Goal: Task Accomplishment & Management: Manage account settings

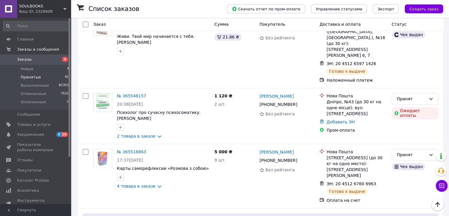
scroll to position [3078, 0]
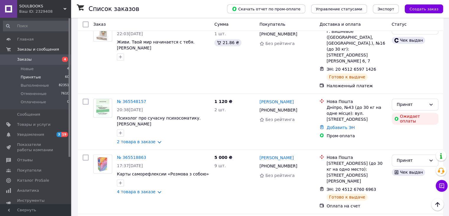
click at [414, 85] on li "Выполнен" at bounding box center [415, 86] width 46 height 11
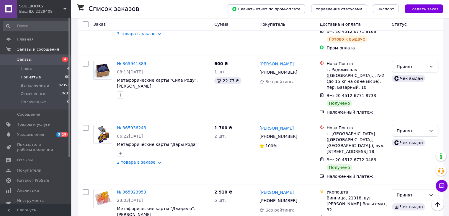
scroll to position [2339, 0]
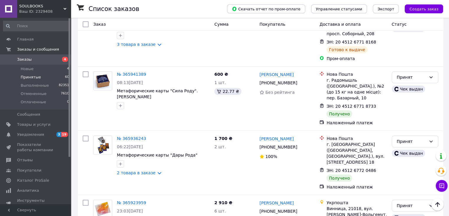
click at [422, 115] on li "Выполнен" at bounding box center [415, 113] width 46 height 11
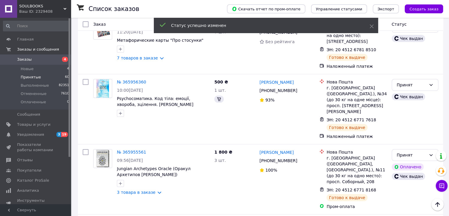
scroll to position [2133, 0]
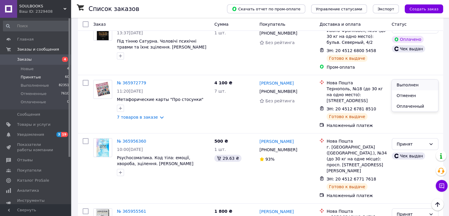
click at [426, 84] on li "Выполнен" at bounding box center [415, 84] width 46 height 11
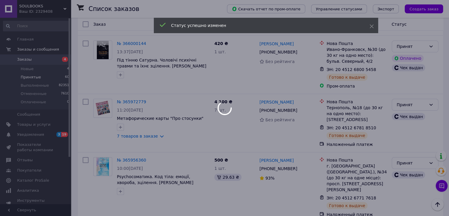
scroll to position [2074, 0]
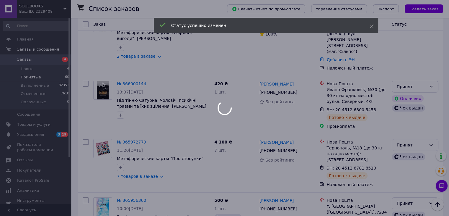
click at [423, 74] on div at bounding box center [224, 108] width 449 height 216
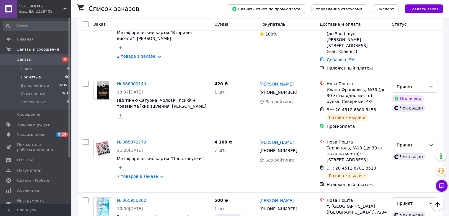
click at [422, 84] on li "Выполнен" at bounding box center [415, 85] width 46 height 11
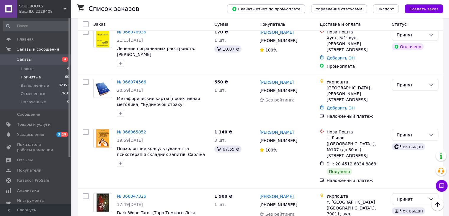
scroll to position [1660, 0]
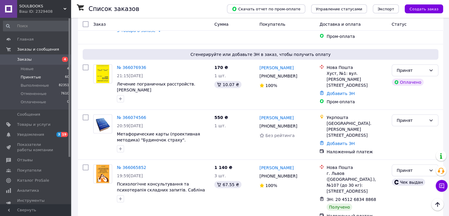
click at [422, 93] on li "Выполнен" at bounding box center [415, 93] width 46 height 11
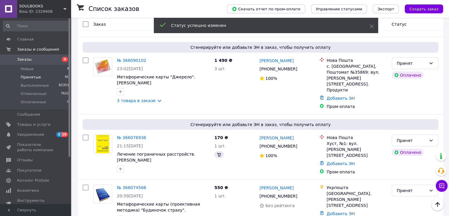
scroll to position [1542, 0]
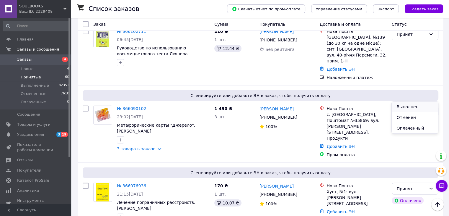
click at [421, 105] on li "Выполнен" at bounding box center [415, 106] width 46 height 11
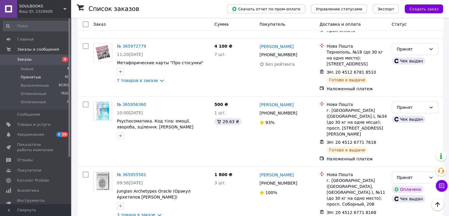
scroll to position [2160, 0]
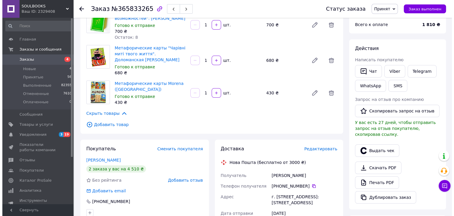
scroll to position [59, 0]
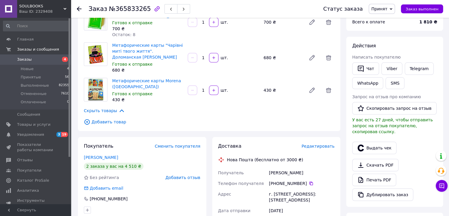
click at [321, 144] on span "Редактировать" at bounding box center [318, 146] width 33 height 5
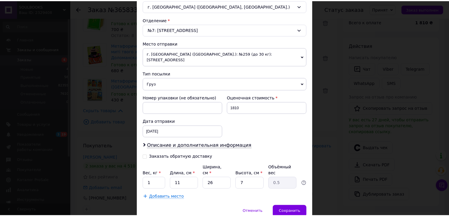
scroll to position [185, 0]
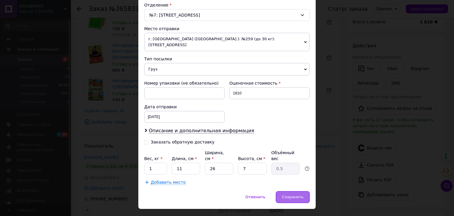
click at [295, 194] on span "Сохранить" at bounding box center [293, 196] width 22 height 4
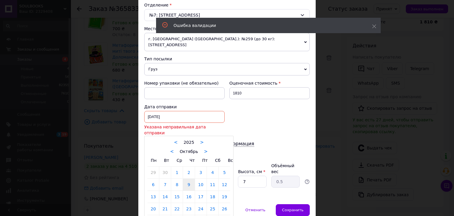
click at [167, 111] on div "[DATE] < 2025 > < Октябрь > Пн Вт Ср Чт Пт Сб Вс 29 30 1 2 3 4 5 6 7 8 9 10 11 …" at bounding box center [184, 117] width 80 height 12
click at [155, 191] on link "13" at bounding box center [153, 197] width 12 height 12
type input "[DATE]"
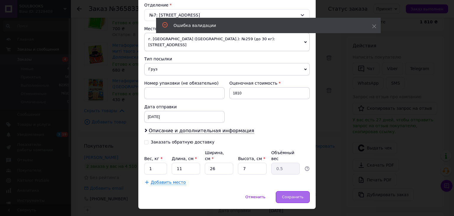
click at [288, 194] on span "Сохранить" at bounding box center [293, 196] width 22 height 4
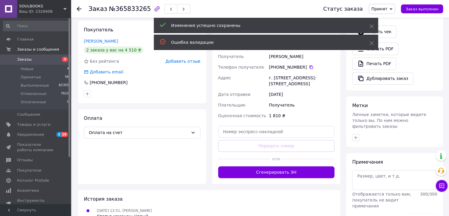
scroll to position [177, 0]
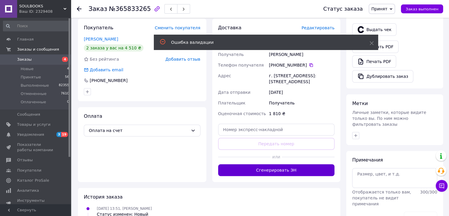
click at [288, 170] on button "Сгенерировать ЭН" at bounding box center [276, 170] width 117 height 12
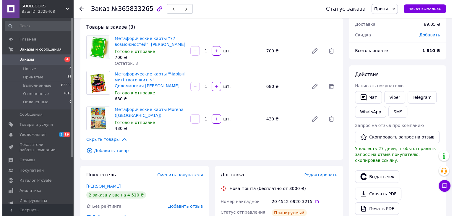
scroll to position [30, 0]
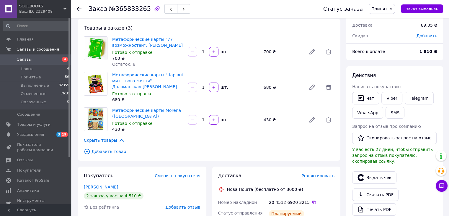
drag, startPoint x: 112, startPoint y: 39, endPoint x: 181, endPoint y: 47, distance: 69.6
click at [180, 47] on div "Метафорические карты "77 возможностей". [PERSON_NAME] к отправке 700 ₴ Остаток:…" at bounding box center [148, 51] width 76 height 33
copy link "Метафорические карты "77 возможностей". [PERSON_NAME]"
drag, startPoint x: 110, startPoint y: 74, endPoint x: 185, endPoint y: 79, distance: 74.9
click at [185, 79] on div "Метафорические карты "Чарівні миті твого життя". Доломанская [PERSON_NAME] к от…" at bounding box center [148, 87] width 76 height 33
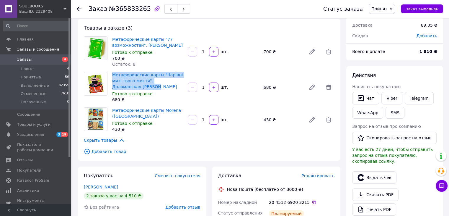
copy link "Метафорические карты "Чарівні миті твого життя". Доломанская [PERSON_NAME]"
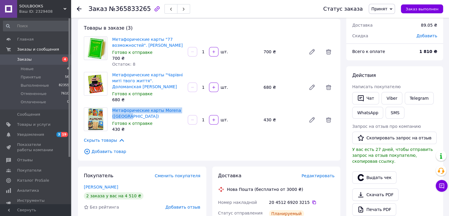
drag, startPoint x: 111, startPoint y: 103, endPoint x: 133, endPoint y: 109, distance: 22.9
click at [133, 109] on div "Метафорические карты Morena (Морена) Готово к отправке 430 ₴" at bounding box center [148, 119] width 76 height 27
copy link "Метафорические карты Morena ([GEOGRAPHIC_DATA])"
click at [369, 171] on button "Выдать чек" at bounding box center [374, 177] width 44 height 12
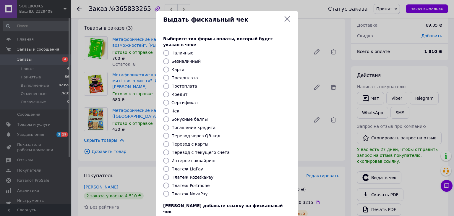
paste input "[URL][DOMAIN_NAME]"
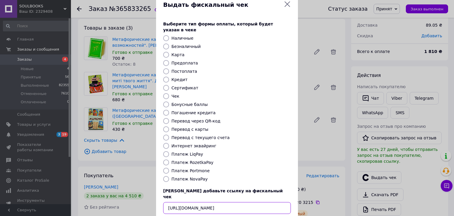
scroll to position [38, 0]
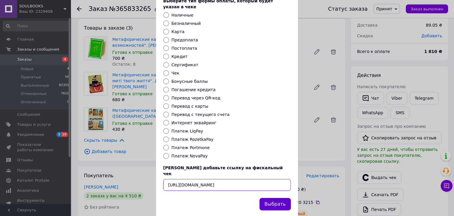
type input "[URL][DOMAIN_NAME]"
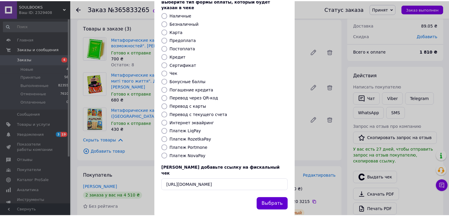
scroll to position [0, 0]
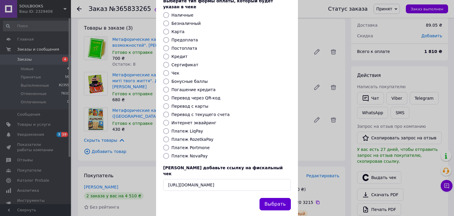
click at [267, 198] on button "Выбрать" at bounding box center [274, 204] width 31 height 13
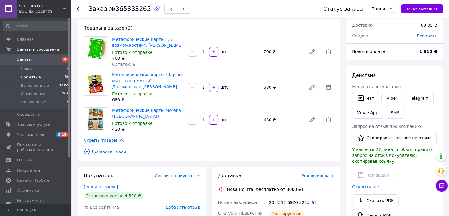
click at [35, 76] on span "Принятые" at bounding box center [31, 76] width 20 height 5
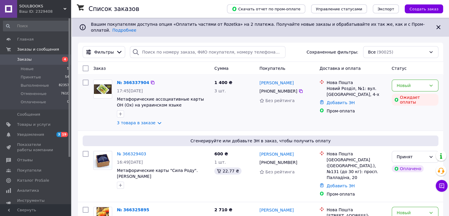
drag, startPoint x: 31, startPoint y: 77, endPoint x: 84, endPoint y: 108, distance: 60.8
click at [31, 77] on span "Принятые" at bounding box center [31, 76] width 20 height 5
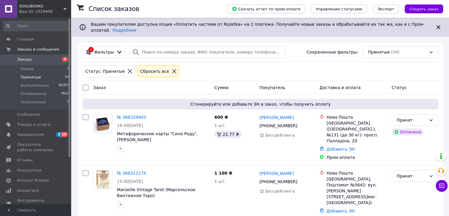
click at [314, 73] on div "Статус: Принятые Сбросить все" at bounding box center [261, 71] width 358 height 14
click at [134, 115] on link "№ 366329403" at bounding box center [131, 117] width 29 height 5
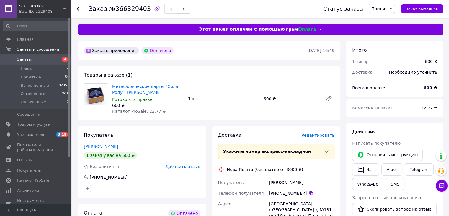
click at [319, 134] on span "Редактировать" at bounding box center [318, 135] width 33 height 5
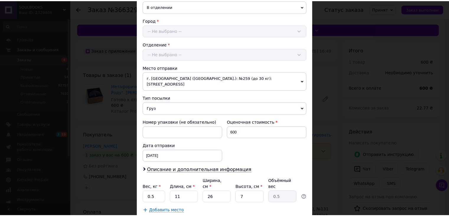
scroll to position [175, 0]
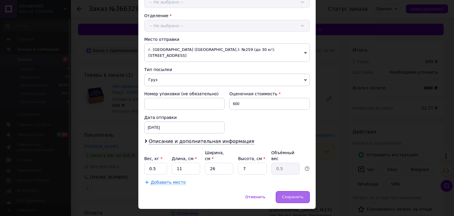
click at [305, 191] on div "Сохранить" at bounding box center [293, 197] width 34 height 12
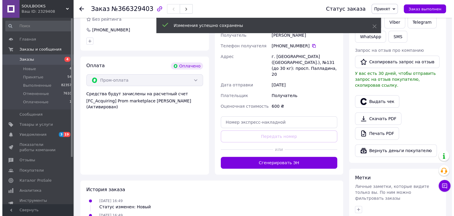
scroll to position [148, 0]
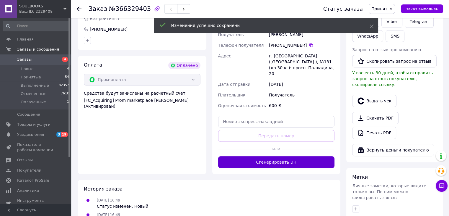
click at [308, 156] on button "Сгенерировать ЭН" at bounding box center [276, 162] width 117 height 12
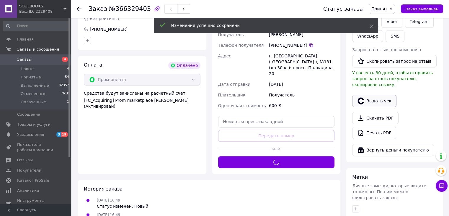
click at [367, 95] on button "Выдать чек" at bounding box center [374, 101] width 44 height 12
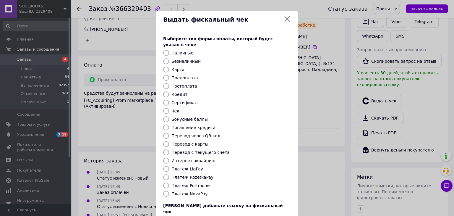
click at [207, 174] on div "Платеж RozetkaPay" at bounding box center [231, 177] width 122 height 6
click at [202, 175] on label "Платеж RozetkaPay" at bounding box center [192, 177] width 42 height 5
click at [169, 174] on input "Платеж RozetkaPay" at bounding box center [166, 177] width 6 height 6
radio input "true"
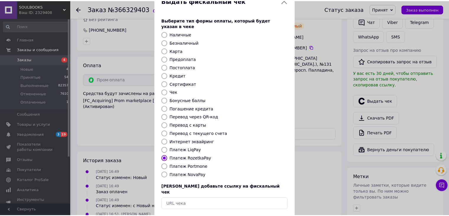
scroll to position [30, 0]
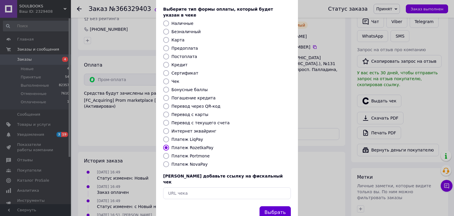
click at [270, 206] on button "Выбрать" at bounding box center [274, 212] width 31 height 13
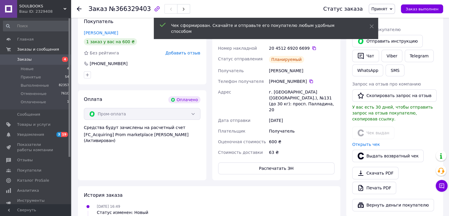
scroll to position [89, 0]
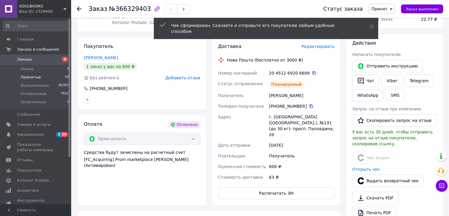
click at [26, 74] on span "Принятые" at bounding box center [31, 76] width 20 height 5
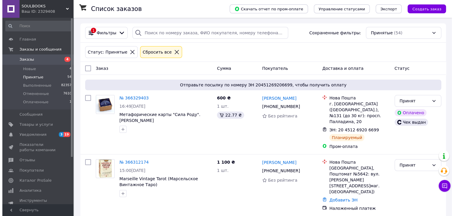
scroll to position [30, 0]
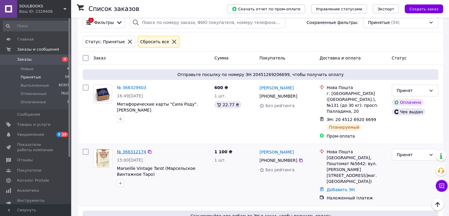
click at [138, 149] on link "№ 366312174" at bounding box center [131, 151] width 29 height 5
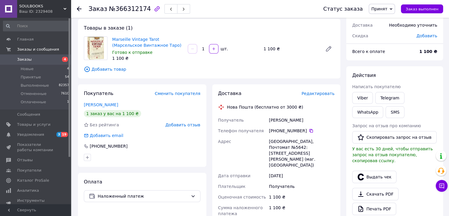
click at [312, 94] on span "Редактировать" at bounding box center [318, 93] width 33 height 5
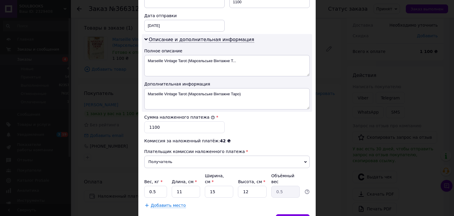
scroll to position [299, 0]
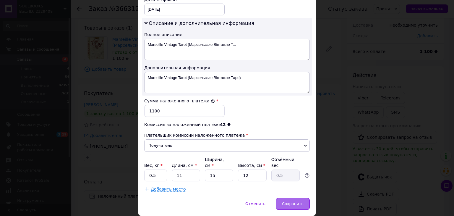
click at [284, 201] on span "Сохранить" at bounding box center [293, 203] width 22 height 4
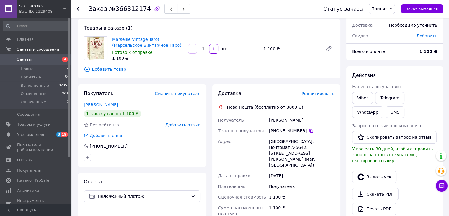
click at [328, 92] on span "Редактировать" at bounding box center [318, 93] width 33 height 5
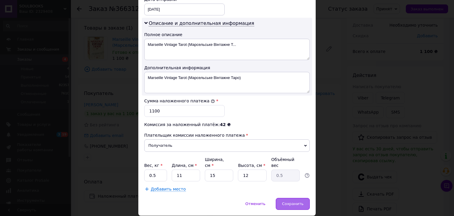
click at [286, 201] on span "Сохранить" at bounding box center [293, 203] width 22 height 4
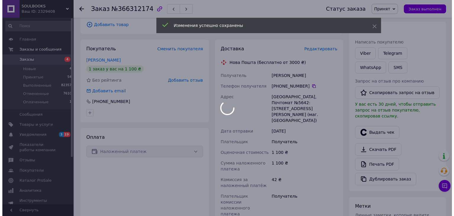
scroll to position [118, 0]
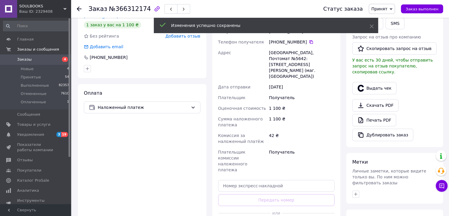
drag, startPoint x: 289, startPoint y: 194, endPoint x: 335, endPoint y: 154, distance: 61.8
click at [370, 82] on button "Выдать чек" at bounding box center [374, 88] width 44 height 12
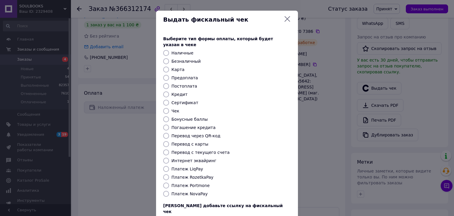
click at [197, 191] on label "Платеж NovaPay" at bounding box center [189, 193] width 36 height 5
click at [169, 191] on input "Платеж NovaPay" at bounding box center [166, 194] width 6 height 6
radio input "true"
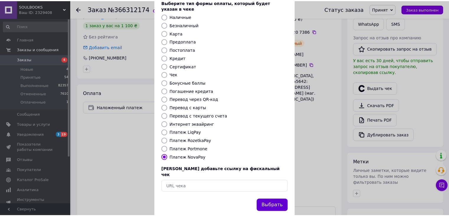
scroll to position [38, 0]
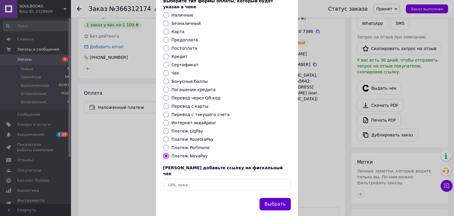
click at [272, 198] on button "Выбрать" at bounding box center [274, 204] width 31 height 13
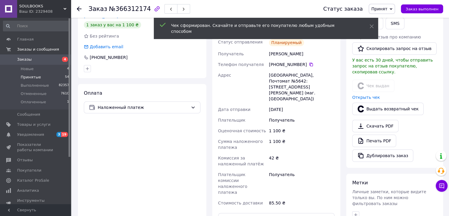
click at [29, 78] on span "Принятые" at bounding box center [31, 76] width 20 height 5
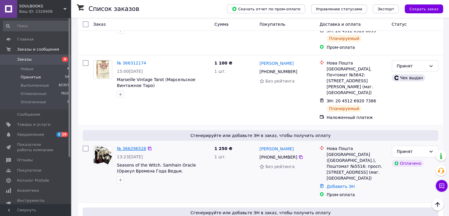
click at [133, 146] on link "№ 366296528" at bounding box center [131, 148] width 29 height 5
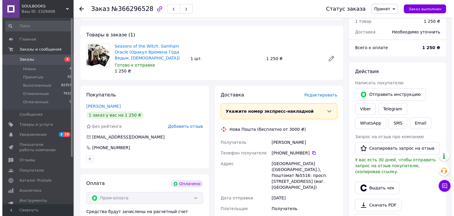
scroll to position [30, 0]
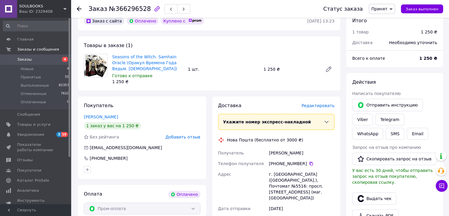
click at [320, 105] on span "Редактировать" at bounding box center [318, 105] width 33 height 5
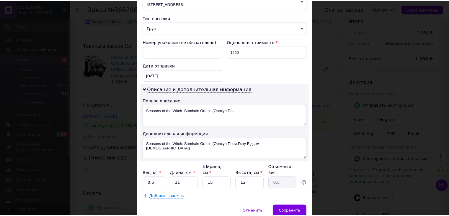
scroll to position [241, 0]
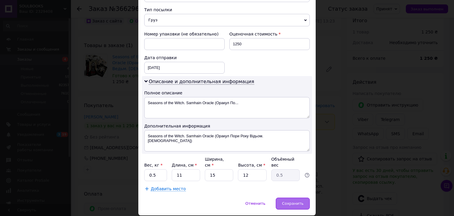
click at [289, 201] on span "Сохранить" at bounding box center [293, 203] width 22 height 4
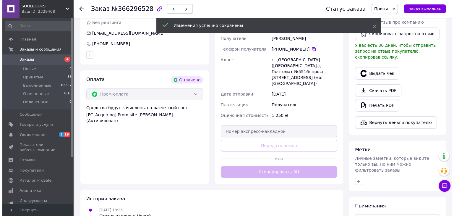
scroll to position [148, 0]
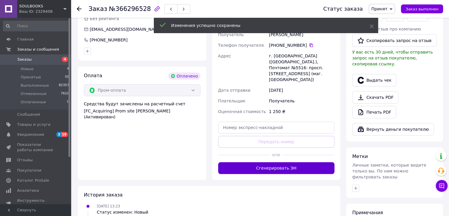
click at [294, 162] on button "Сгенерировать ЭН" at bounding box center [276, 168] width 117 height 12
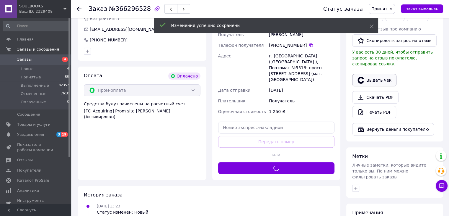
click at [363, 77] on icon "button" at bounding box center [361, 80] width 6 height 7
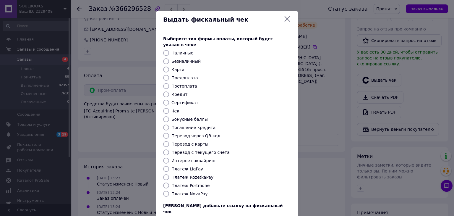
click at [202, 175] on label "Платеж RozetkaPay" at bounding box center [192, 177] width 42 height 5
click at [169, 174] on input "Платеж RozetkaPay" at bounding box center [166, 177] width 6 height 6
radio input "true"
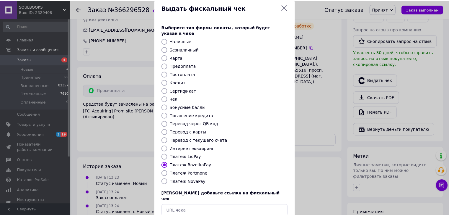
scroll to position [30, 0]
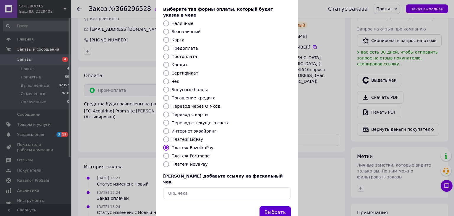
click at [276, 206] on button "Выбрать" at bounding box center [274, 212] width 31 height 13
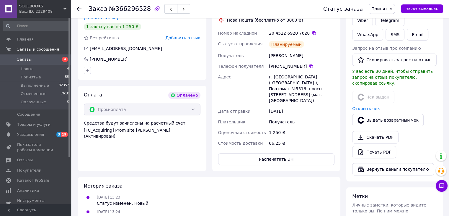
scroll to position [118, 0]
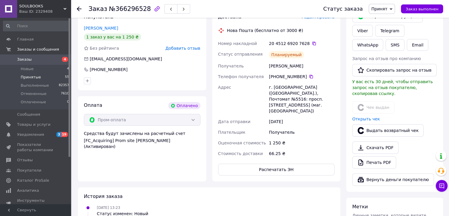
click at [35, 77] on span "Принятые" at bounding box center [31, 76] width 20 height 5
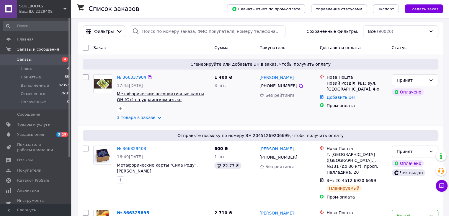
scroll to position [30, 0]
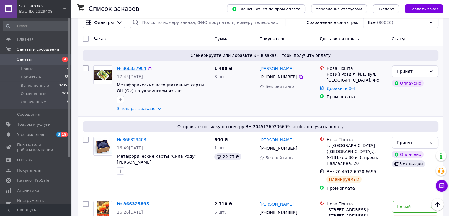
click at [133, 66] on link "№ 366337904" at bounding box center [131, 68] width 29 height 5
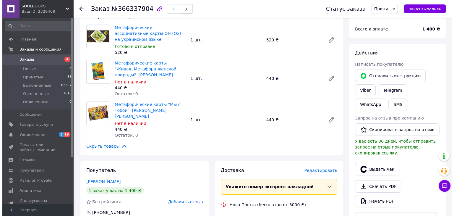
scroll to position [59, 0]
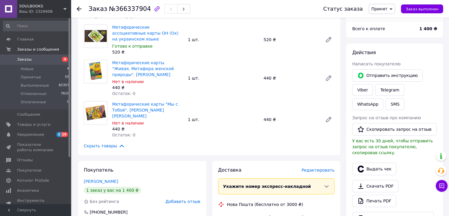
click at [322, 167] on span "Редактировать" at bounding box center [318, 169] width 33 height 5
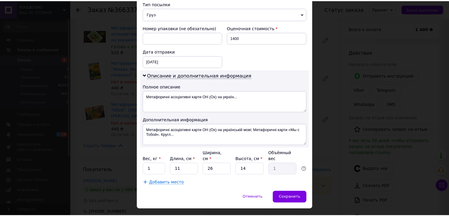
scroll to position [241, 0]
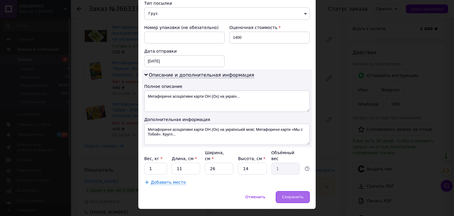
click at [288, 194] on span "Сохранить" at bounding box center [293, 196] width 22 height 4
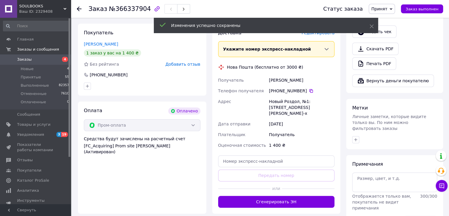
scroll to position [207, 0]
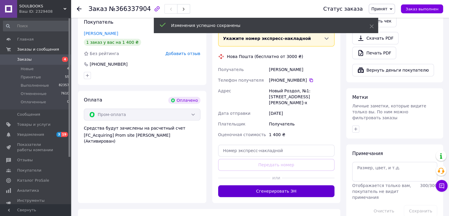
click at [288, 185] on button "Сгенерировать ЭН" at bounding box center [276, 191] width 117 height 12
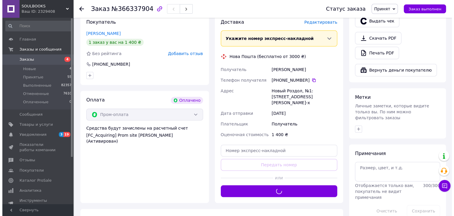
scroll to position [177, 0]
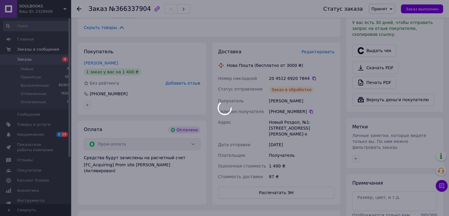
click at [375, 43] on div at bounding box center [224, 108] width 449 height 216
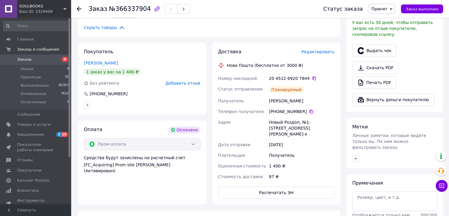
click at [375, 44] on button "Выдать чек" at bounding box center [374, 50] width 44 height 12
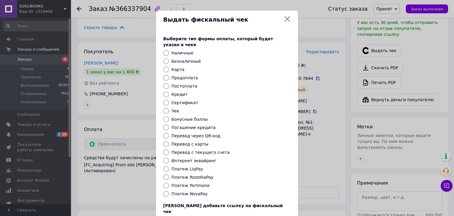
click at [197, 175] on label "Платеж RozetkaPay" at bounding box center [192, 177] width 42 height 5
click at [169, 174] on input "Платеж RozetkaPay" at bounding box center [166, 177] width 6 height 6
radio input "true"
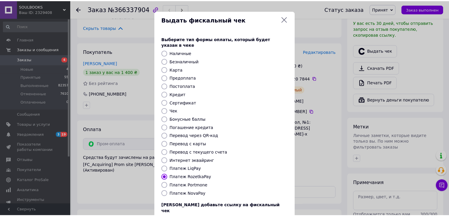
scroll to position [30, 0]
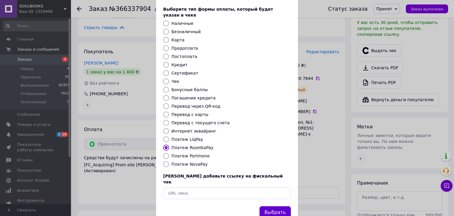
click at [271, 206] on button "Выбрать" at bounding box center [274, 212] width 31 height 13
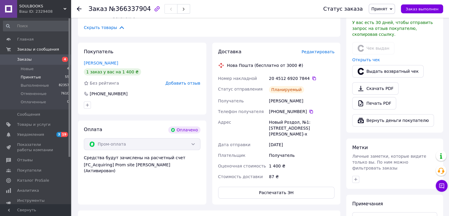
click at [30, 76] on span "Принятые" at bounding box center [31, 76] width 20 height 5
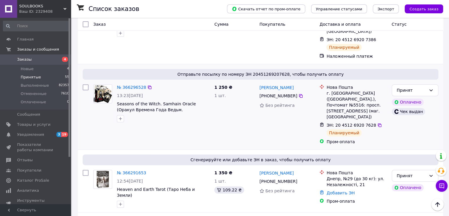
scroll to position [266, 0]
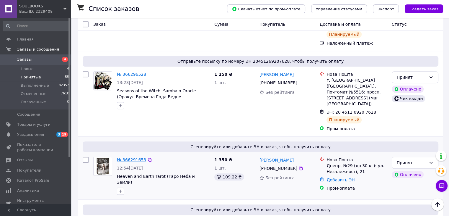
click at [126, 157] on link "№ 366291653" at bounding box center [131, 159] width 29 height 5
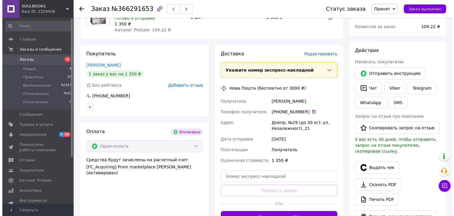
scroll to position [80, 0]
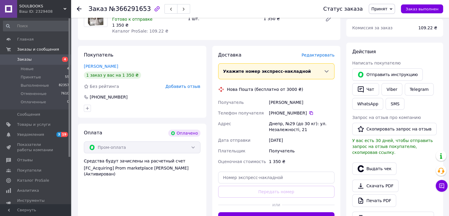
click at [319, 55] on span "Редактировать" at bounding box center [318, 55] width 33 height 5
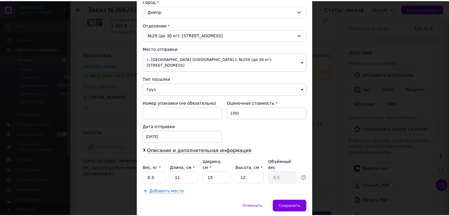
scroll to position [175, 0]
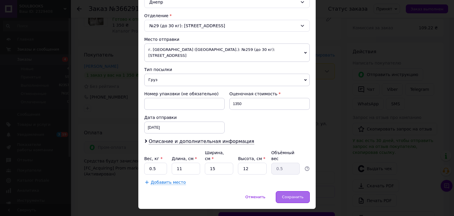
click at [296, 194] on span "Сохранить" at bounding box center [293, 196] width 22 height 4
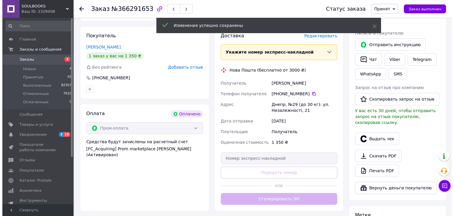
scroll to position [110, 0]
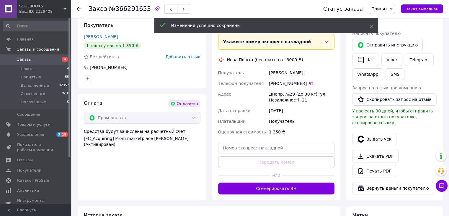
click at [306, 190] on button "Сгенерировать ЭН" at bounding box center [276, 188] width 117 height 12
click at [367, 136] on button "Выдать чек" at bounding box center [374, 139] width 44 height 12
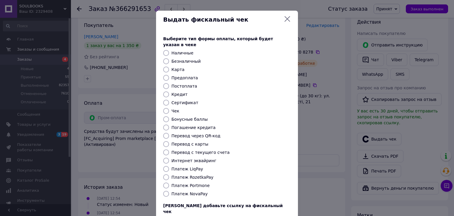
click at [200, 175] on label "Платеж RozetkaPay" at bounding box center [192, 177] width 42 height 5
click at [169, 174] on input "Платеж RozetkaPay" at bounding box center [166, 177] width 6 height 6
radio input "true"
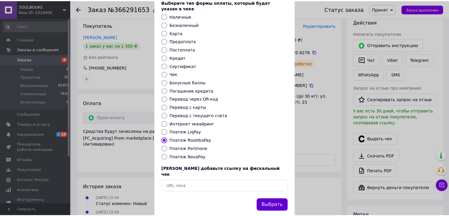
scroll to position [38, 0]
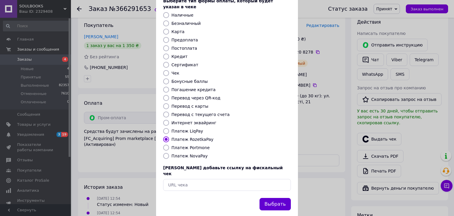
click at [282, 198] on button "Выбрать" at bounding box center [274, 204] width 31 height 13
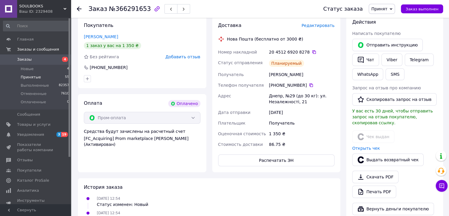
click at [33, 78] on span "Принятые" at bounding box center [31, 76] width 20 height 5
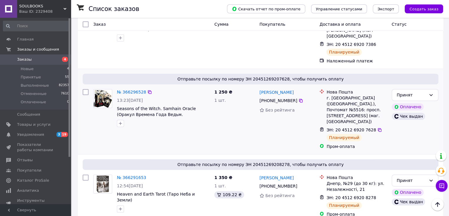
scroll to position [295, 0]
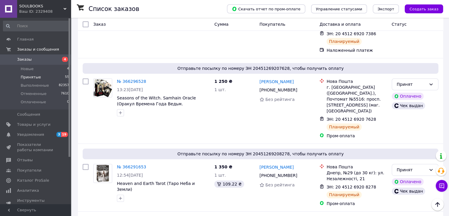
click at [24, 77] on span "Принятые" at bounding box center [31, 76] width 20 height 5
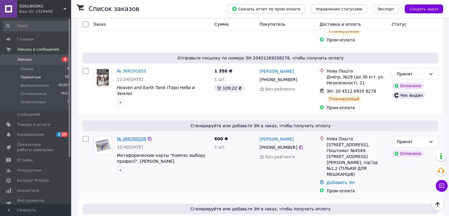
click at [138, 136] on link "№ 366289209" at bounding box center [131, 138] width 29 height 5
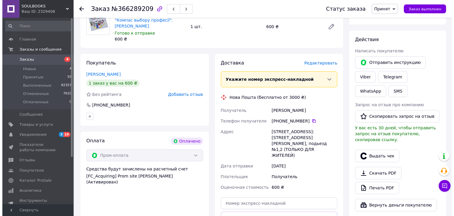
scroll to position [59, 0]
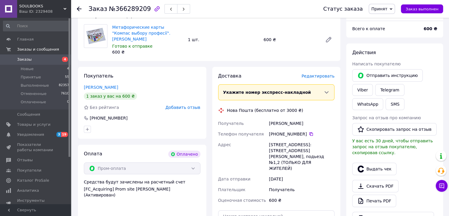
click at [324, 74] on span "Редактировать" at bounding box center [318, 76] width 33 height 5
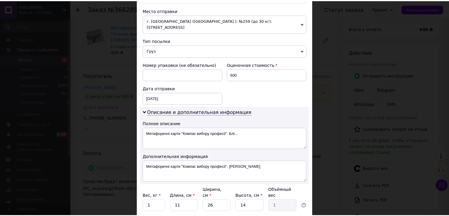
scroll to position [248, 0]
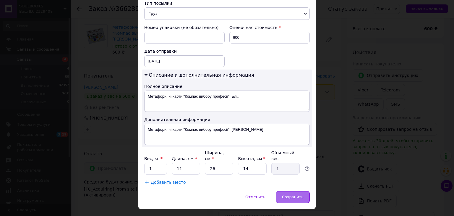
click at [285, 194] on span "Сохранить" at bounding box center [293, 196] width 22 height 4
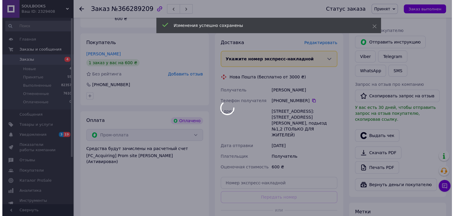
scroll to position [118, 0]
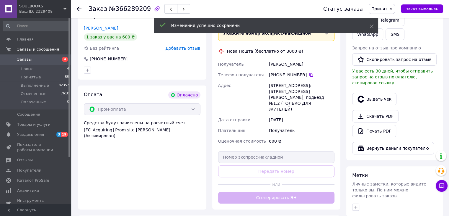
drag, startPoint x: 292, startPoint y: 186, endPoint x: 305, endPoint y: 180, distance: 14.3
click at [292, 186] on div "Доставка Редактировать Укажите номер экспресс-накладной Обязательно введите ном…" at bounding box center [276, 109] width 117 height 190
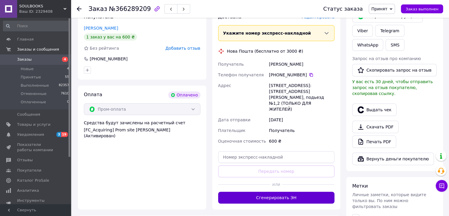
drag, startPoint x: 302, startPoint y: 185, endPoint x: 352, endPoint y: 126, distance: 78.4
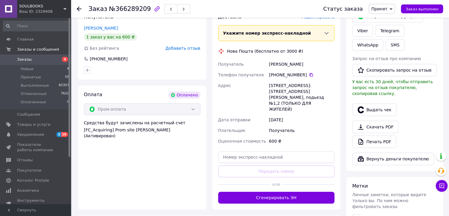
click at [302, 191] on button "Сгенерировать ЭН" at bounding box center [276, 197] width 117 height 12
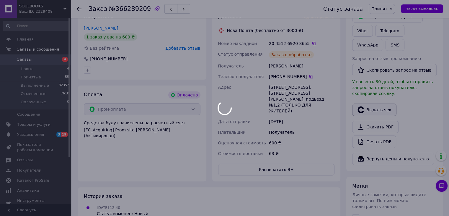
click at [378, 101] on div at bounding box center [224, 108] width 449 height 216
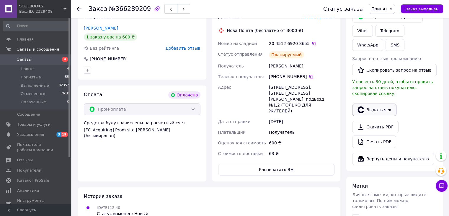
click at [378, 103] on button "Выдать чек" at bounding box center [374, 109] width 44 height 12
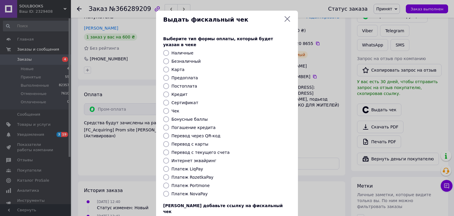
click at [195, 175] on label "Платеж RozetkaPay" at bounding box center [192, 177] width 42 height 5
click at [169, 174] on input "Платеж RozetkaPay" at bounding box center [166, 177] width 6 height 6
radio input "true"
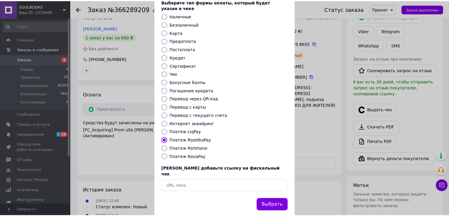
scroll to position [38, 0]
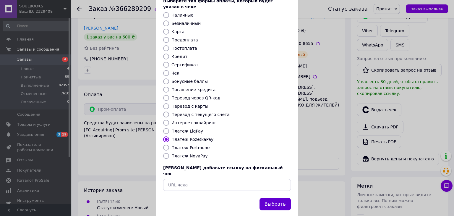
click at [272, 198] on button "Выбрать" at bounding box center [274, 204] width 31 height 13
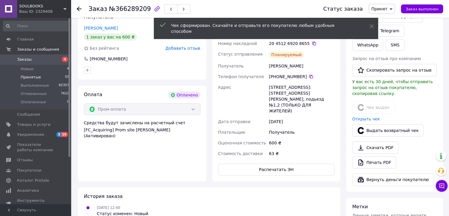
click at [31, 77] on span "Принятые" at bounding box center [31, 76] width 20 height 5
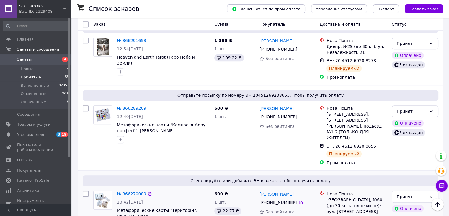
scroll to position [414, 0]
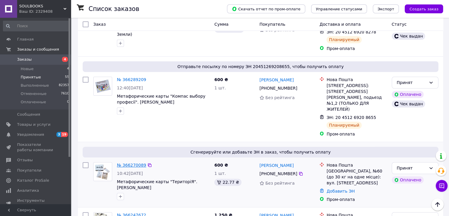
click at [126, 162] on link "№ 366270089" at bounding box center [131, 164] width 29 height 5
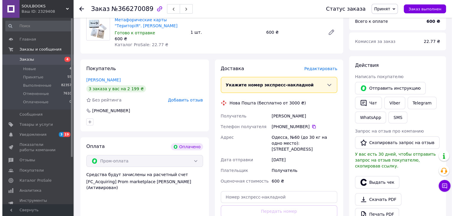
scroll to position [21, 0]
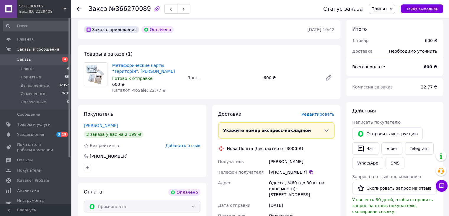
click at [314, 113] on span "Редактировать" at bounding box center [318, 114] width 33 height 5
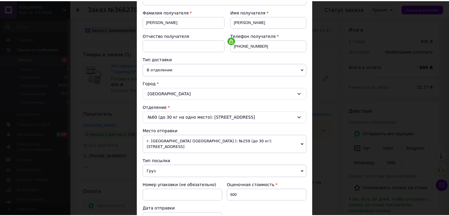
scroll to position [175, 0]
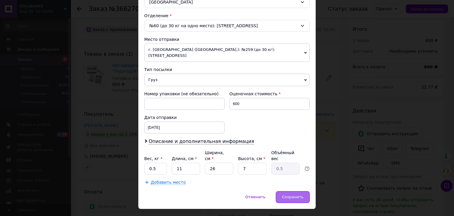
click at [288, 194] on span "Сохранить" at bounding box center [293, 196] width 22 height 4
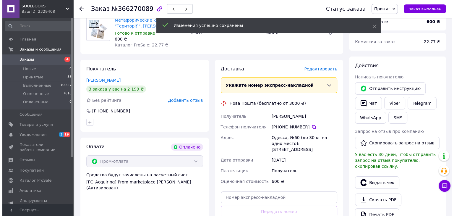
scroll to position [139, 0]
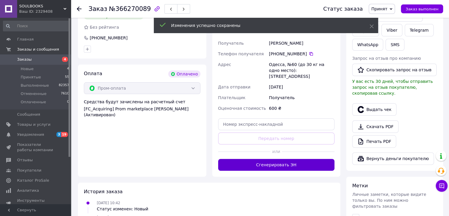
click at [283, 164] on button "Сгенерировать ЭН" at bounding box center [276, 165] width 117 height 12
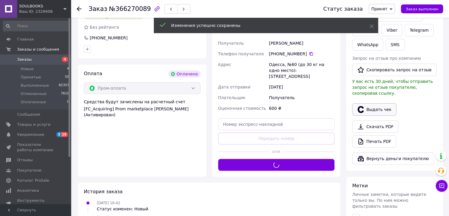
click at [369, 103] on button "Выдать чек" at bounding box center [374, 109] width 44 height 12
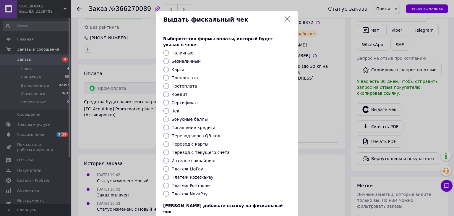
click at [192, 175] on label "Платеж RozetkaPay" at bounding box center [192, 177] width 42 height 5
click at [169, 174] on input "Платеж RozetkaPay" at bounding box center [166, 177] width 6 height 6
radio input "true"
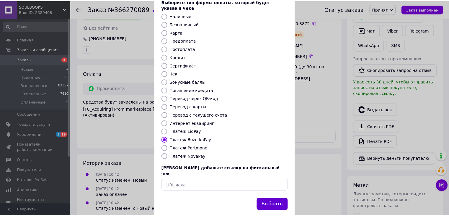
scroll to position [38, 0]
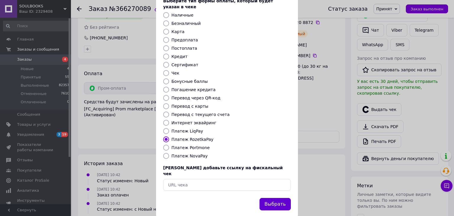
click at [274, 198] on button "Выбрать" at bounding box center [274, 204] width 31 height 13
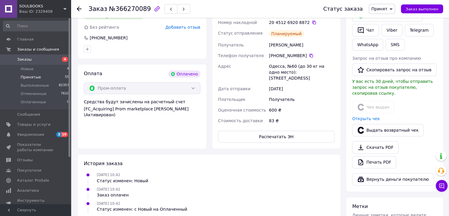
click at [26, 77] on span "Принятые" at bounding box center [31, 76] width 20 height 5
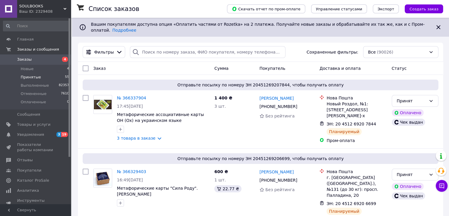
click at [35, 76] on span "Принятые" at bounding box center [31, 76] width 20 height 5
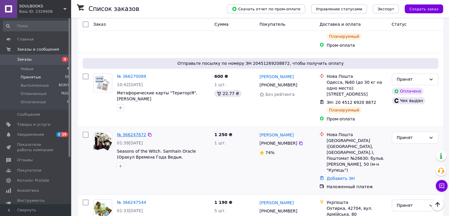
click at [130, 132] on link "№ 366247672" at bounding box center [131, 134] width 29 height 5
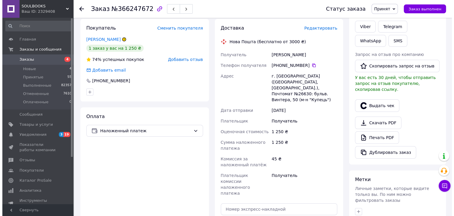
scroll to position [42, 0]
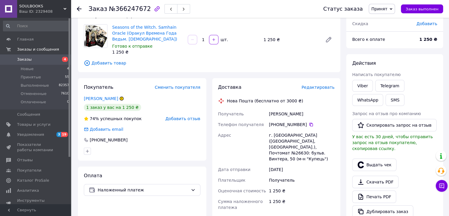
click at [325, 87] on span "Редактировать" at bounding box center [318, 87] width 33 height 5
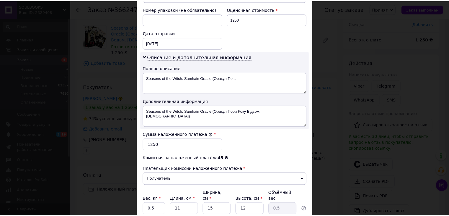
scroll to position [299, 0]
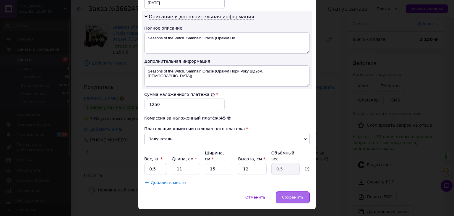
click at [295, 195] on span "Сохранить" at bounding box center [293, 197] width 22 height 4
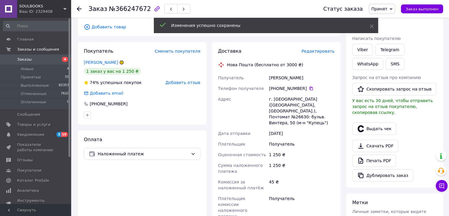
scroll to position [160, 0]
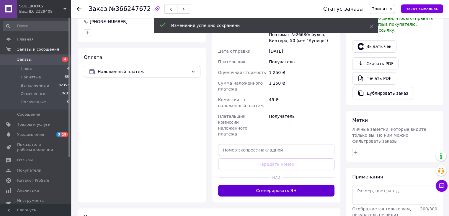
click at [300, 184] on button "Сгенерировать ЭН" at bounding box center [276, 190] width 117 height 12
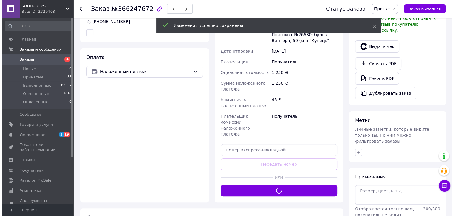
scroll to position [130, 0]
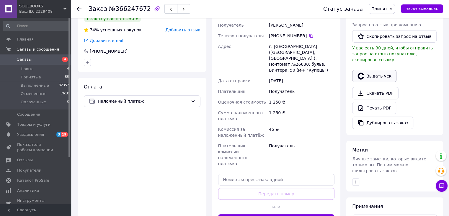
click at [383, 70] on button "Выдать чек" at bounding box center [374, 76] width 44 height 12
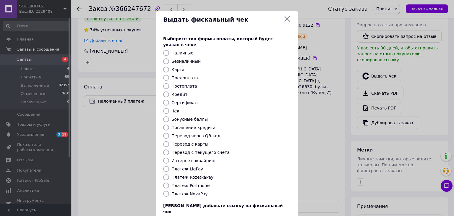
click at [200, 175] on label "Платеж RozetkaPay" at bounding box center [192, 177] width 42 height 5
click at [169, 174] on input "Платеж RozetkaPay" at bounding box center [166, 177] width 6 height 6
radio input "true"
click at [195, 191] on label "Платеж NovaPay" at bounding box center [189, 193] width 36 height 5
click at [169, 191] on input "Платеж NovaPay" at bounding box center [166, 194] width 6 height 6
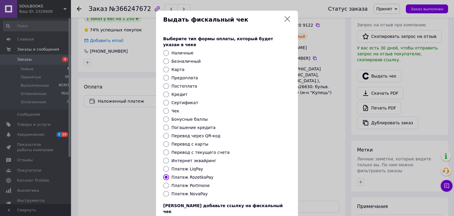
radio input "true"
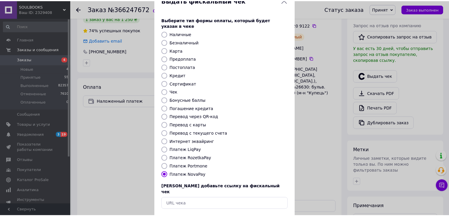
scroll to position [30, 0]
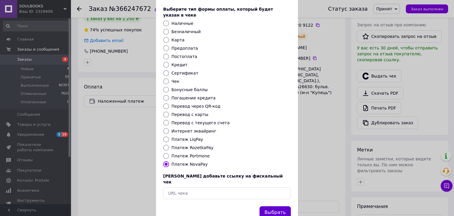
click at [274, 206] on button "Выбрать" at bounding box center [274, 212] width 31 height 13
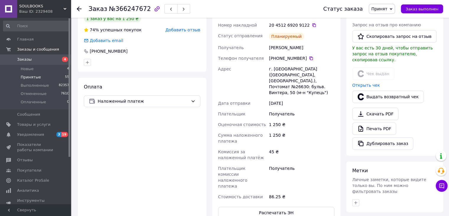
click at [30, 77] on span "Принятые" at bounding box center [31, 76] width 20 height 5
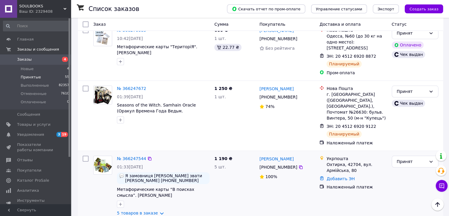
scroll to position [591, 0]
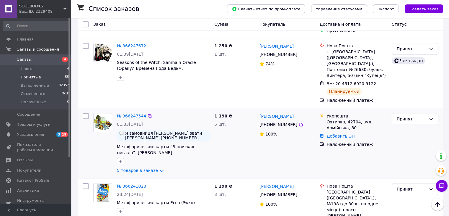
click at [134, 113] on link "№ 366247544" at bounding box center [131, 115] width 29 height 5
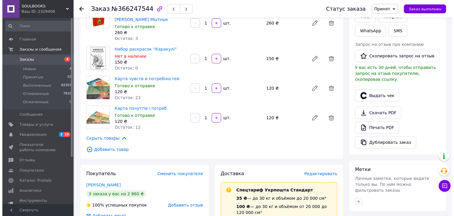
scroll to position [136, 0]
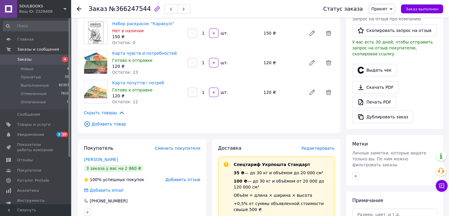
click at [317, 146] on span "Редактировать" at bounding box center [318, 148] width 33 height 5
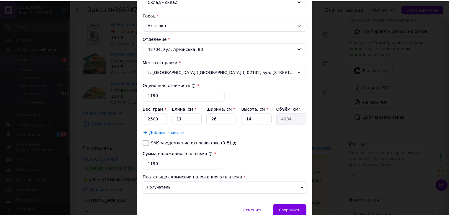
scroll to position [177, 0]
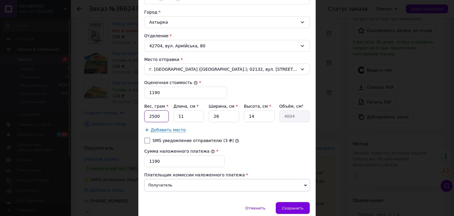
drag, startPoint x: 161, startPoint y: 116, endPoint x: 144, endPoint y: 117, distance: 17.8
click at [144, 117] on input "2500" at bounding box center [156, 116] width 25 height 12
type input "1000"
drag, startPoint x: 258, startPoint y: 115, endPoint x: 244, endPoint y: 118, distance: 13.9
click at [244, 118] on input "14" at bounding box center [259, 116] width 30 height 12
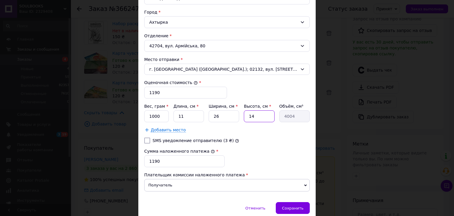
type input "4"
type input "1144"
type input "4"
drag, startPoint x: 219, startPoint y: 115, endPoint x: 214, endPoint y: 117, distance: 5.4
click at [214, 117] on input "26" at bounding box center [224, 116] width 30 height 12
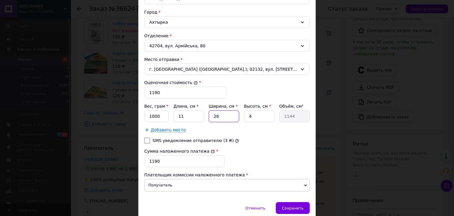
type input "20"
type input "880"
type input "20"
click at [291, 209] on div "Сохранить" at bounding box center [293, 208] width 34 height 12
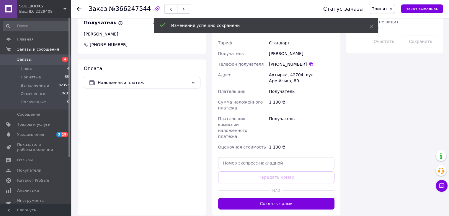
scroll to position [343, 0]
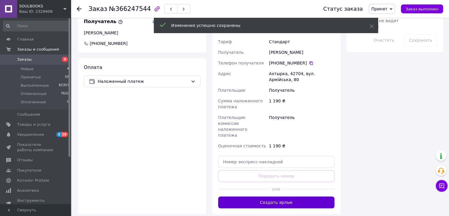
click at [274, 196] on button "Создать ярлык" at bounding box center [276, 202] width 117 height 12
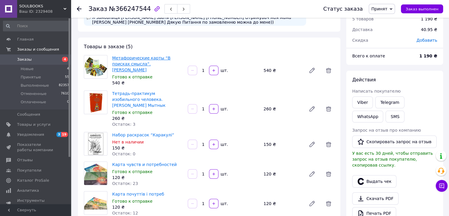
scroll to position [0, 0]
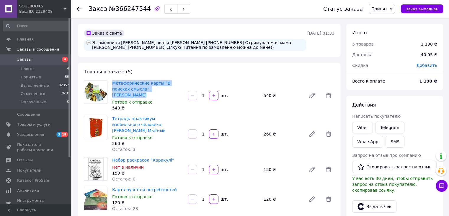
drag, startPoint x: 111, startPoint y: 83, endPoint x: 162, endPoint y: 89, distance: 51.7
click at [163, 89] on div "Метафорические карты “В поисках смысла”. [PERSON_NAME] к отправке 540 ₴" at bounding box center [148, 95] width 76 height 33
copy link "Метафорические карты “В поисках смысла”. [PERSON_NAME]"
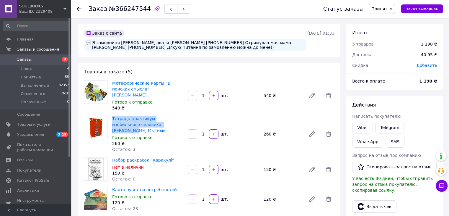
drag, startPoint x: 111, startPoint y: 113, endPoint x: 159, endPoint y: 117, distance: 48.0
click at [159, 117] on div "Тетрадь-практикум изобильного человека. [PERSON_NAME] Мытнык Готово к отправке …" at bounding box center [148, 133] width 76 height 39
copy link "Тетрадь-практикум изобильного человека. [PERSON_NAME] Мытнык"
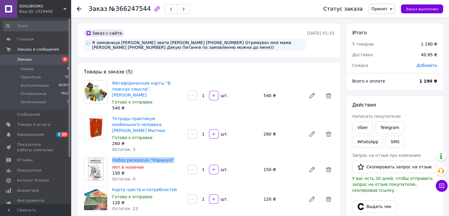
drag, startPoint x: 111, startPoint y: 148, endPoint x: 167, endPoint y: 146, distance: 55.9
click at [167, 156] on div "Набор раскрасок “Каракулі” Нет в наличии 150 ₴ Остаток: 0" at bounding box center [148, 169] width 76 height 27
copy link "Набор раскрасок “Каракулі”"
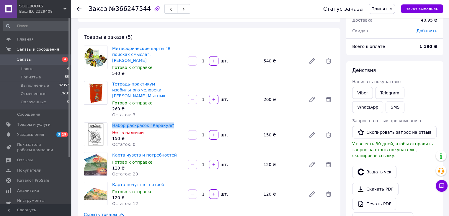
scroll to position [59, 0]
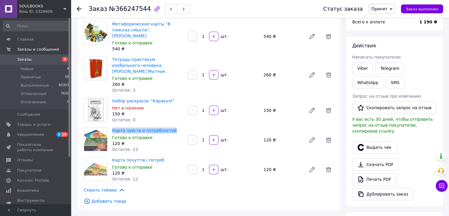
drag, startPoint x: 111, startPoint y: 119, endPoint x: 172, endPoint y: 116, distance: 61.2
click at [172, 126] on div "Карта чувств и потребностей Готово к отправке 120 ₴ Остаток: 23" at bounding box center [148, 139] width 76 height 27
copy link "Карта чувств и потребностей"
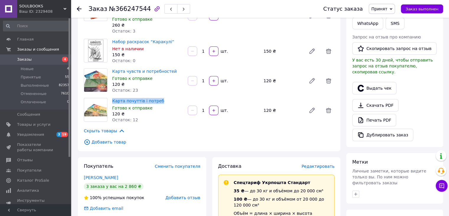
drag, startPoint x: 110, startPoint y: 89, endPoint x: 165, endPoint y: 89, distance: 55.5
click at [165, 97] on div "Карта почуттів і потреб Готово к отправке 120 ₴ Остаток: 12" at bounding box center [148, 110] width 76 height 27
copy link "Карта почуттів і потреб"
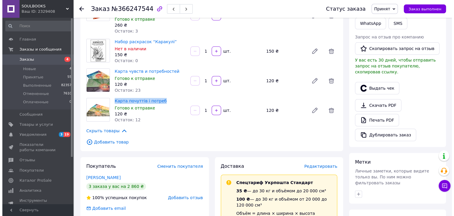
scroll to position [0, 0]
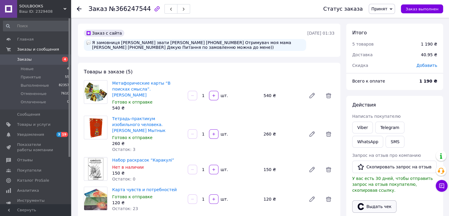
click at [384, 200] on button "Выдать чек" at bounding box center [374, 206] width 44 height 12
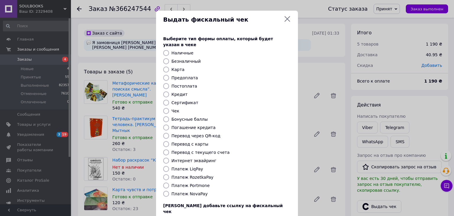
paste input "[URL][DOMAIN_NAME]"
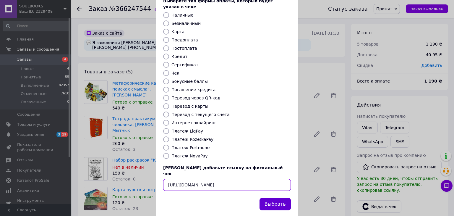
type input "[URL][DOMAIN_NAME]"
click at [273, 198] on button "Выбрать" at bounding box center [274, 204] width 31 height 13
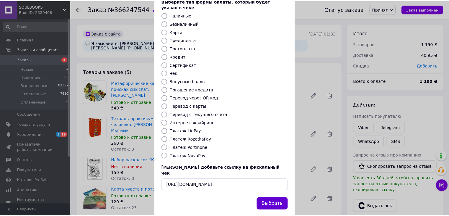
scroll to position [0, 0]
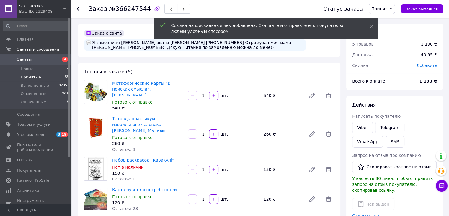
click at [29, 77] on span "Принятые" at bounding box center [31, 76] width 20 height 5
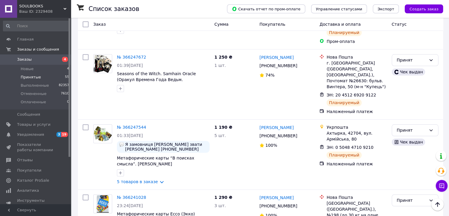
scroll to position [591, 0]
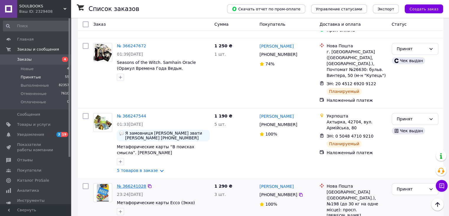
click at [132, 183] on link "№ 366241028" at bounding box center [131, 185] width 29 height 5
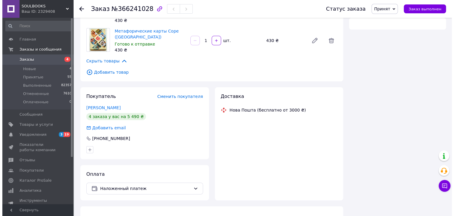
scroll to position [14, 0]
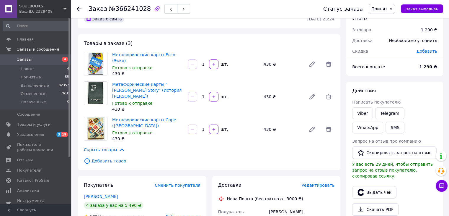
click at [322, 183] on span "Редактировать" at bounding box center [318, 185] width 33 height 5
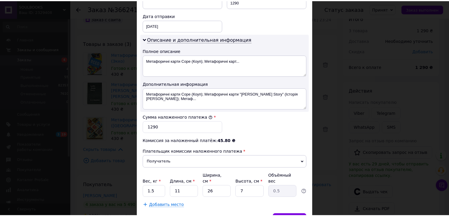
scroll to position [299, 0]
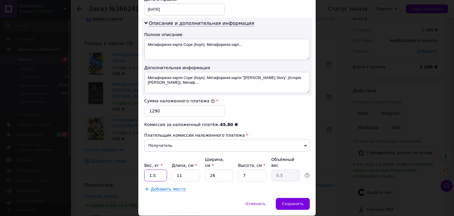
drag, startPoint x: 159, startPoint y: 155, endPoint x: 149, endPoint y: 156, distance: 10.4
click at [149, 169] on input "1.5" at bounding box center [155, 175] width 23 height 12
type input "1"
drag, startPoint x: 243, startPoint y: 153, endPoint x: 253, endPoint y: 154, distance: 9.9
click at [253, 169] on input "7" at bounding box center [252, 175] width 28 height 12
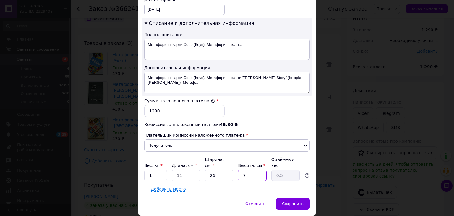
type input "1"
type input "0.1"
type input "14"
type input "1"
type input "14"
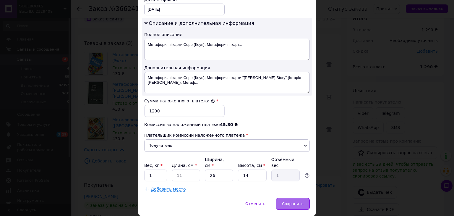
click at [292, 201] on span "Сохранить" at bounding box center [293, 203] width 22 height 4
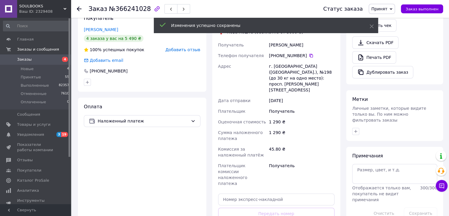
scroll to position [191, 0]
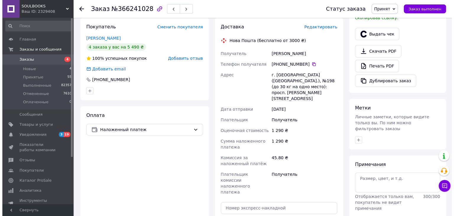
scroll to position [162, 0]
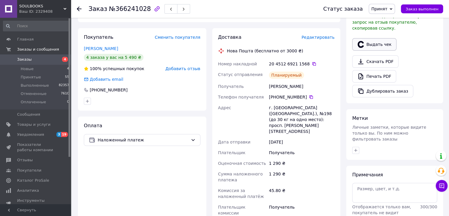
click at [373, 38] on button "Выдать чек" at bounding box center [374, 44] width 44 height 12
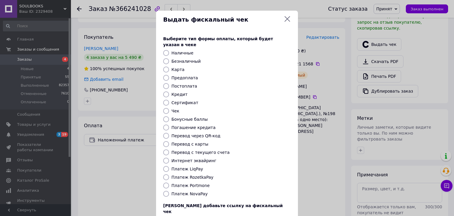
click at [180, 191] on label "Платеж NovaPay" at bounding box center [189, 193] width 36 height 5
click at [169, 191] on input "Платеж NovaPay" at bounding box center [166, 194] width 6 height 6
radio input "true"
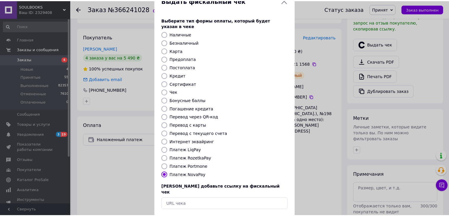
scroll to position [30, 0]
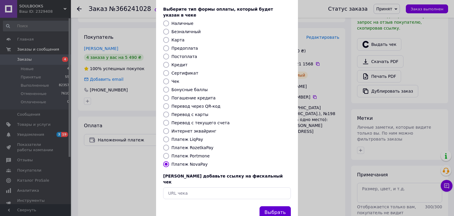
click at [275, 206] on button "Выбрать" at bounding box center [274, 212] width 31 height 13
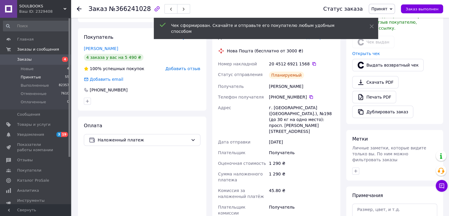
click at [30, 76] on span "Принятые" at bounding box center [31, 76] width 20 height 5
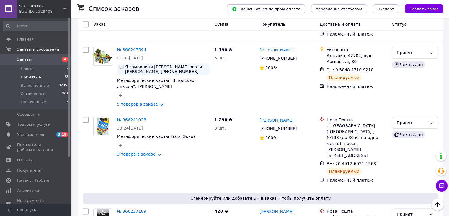
scroll to position [709, 0]
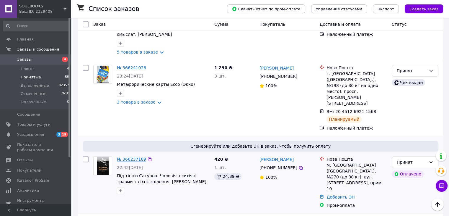
click at [130, 157] on link "№ 366237189" at bounding box center [131, 159] width 29 height 5
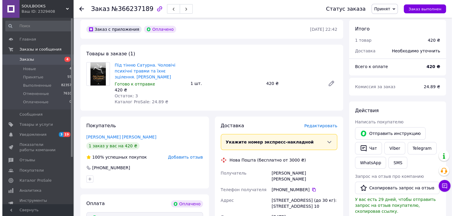
scroll to position [21, 0]
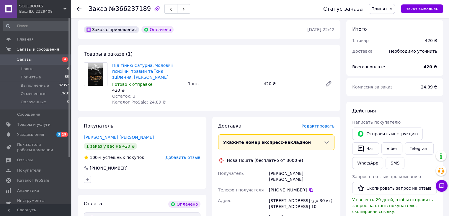
click at [324, 127] on span "Редактировать" at bounding box center [318, 125] width 33 height 5
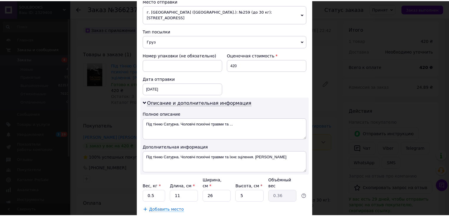
scroll to position [241, 0]
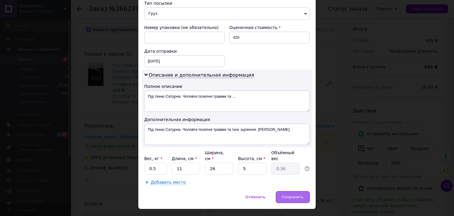
click at [287, 194] on span "Сохранить" at bounding box center [293, 196] width 22 height 4
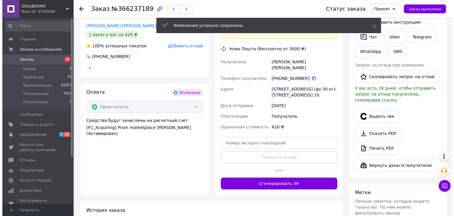
scroll to position [139, 0]
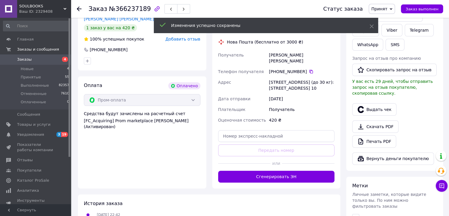
click at [304, 170] on button "Сгенерировать ЭН" at bounding box center [276, 176] width 117 height 12
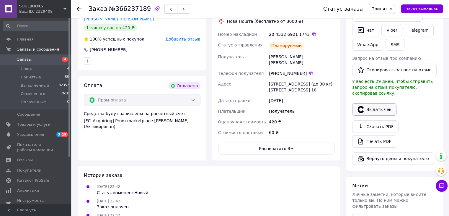
click at [382, 103] on button "Выдать чек" at bounding box center [374, 109] width 44 height 12
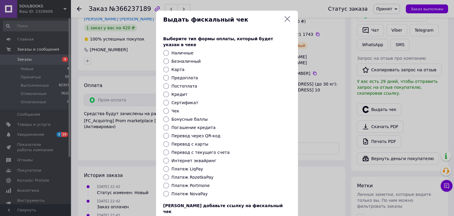
click at [198, 175] on label "Платеж RozetkaPay" at bounding box center [192, 177] width 42 height 5
click at [169, 174] on input "Платеж RozetkaPay" at bounding box center [166, 177] width 6 height 6
radio input "true"
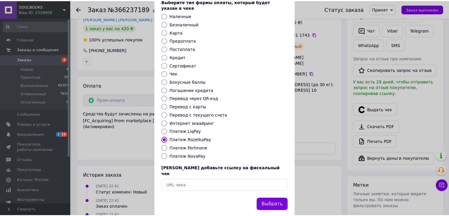
scroll to position [38, 0]
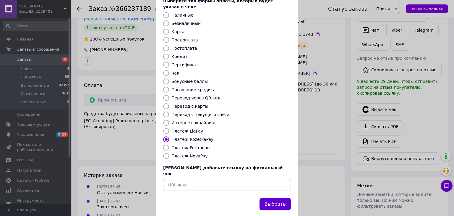
click at [268, 198] on button "Выбрать" at bounding box center [274, 204] width 31 height 13
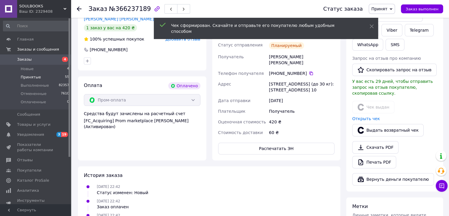
click at [32, 77] on span "Принятые" at bounding box center [31, 76] width 20 height 5
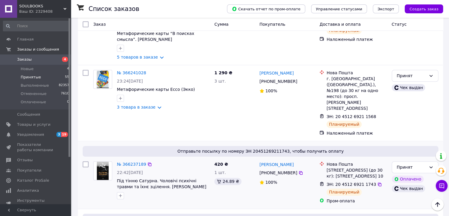
scroll to position [798, 0]
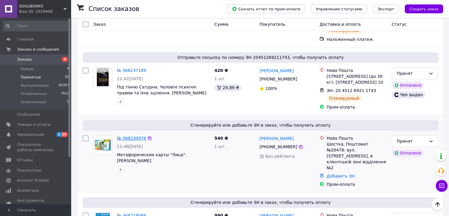
click at [130, 136] on link "№ 366230978" at bounding box center [131, 138] width 29 height 5
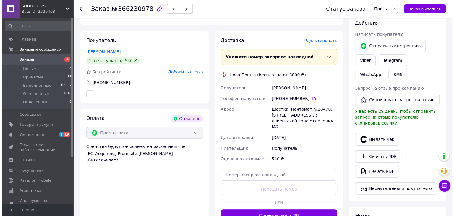
scroll to position [59, 0]
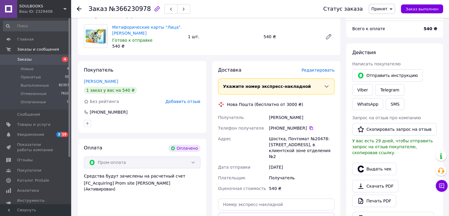
click at [326, 71] on span "Редактировать" at bounding box center [318, 70] width 33 height 5
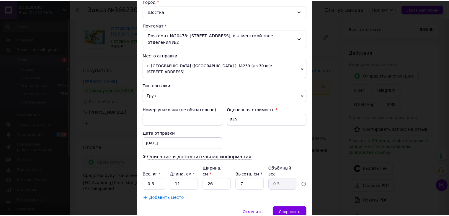
scroll to position [175, 0]
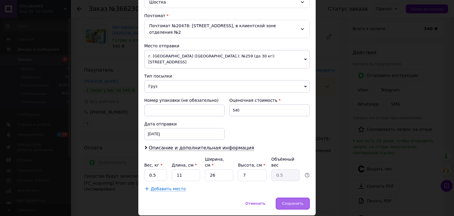
click at [297, 201] on span "Сохранить" at bounding box center [293, 203] width 22 height 4
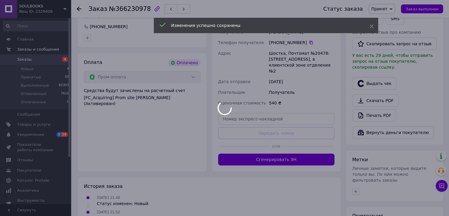
scroll to position [207, 0]
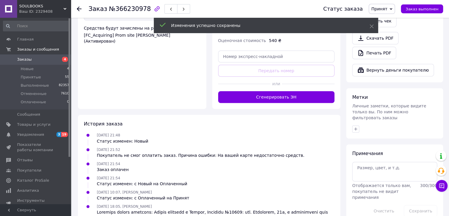
click at [290, 91] on button "Сгенерировать ЭН" at bounding box center [276, 97] width 117 height 12
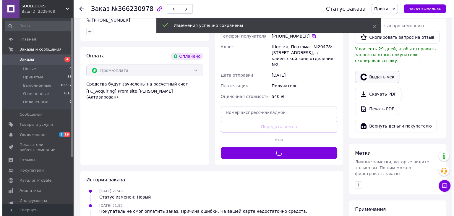
scroll to position [148, 0]
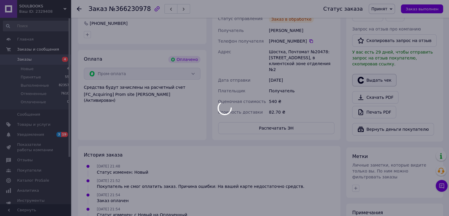
click at [382, 73] on div at bounding box center [224, 108] width 449 height 216
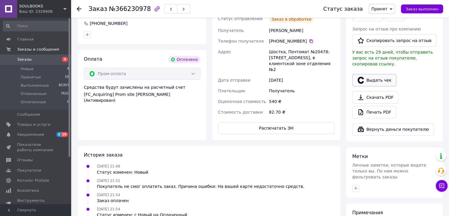
click at [382, 74] on button "Выдать чек" at bounding box center [374, 80] width 44 height 12
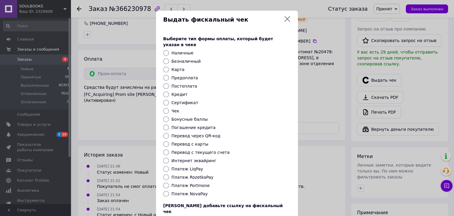
click at [202, 175] on label "Платеж RozetkaPay" at bounding box center [192, 177] width 42 height 5
click at [169, 174] on input "Платеж RozetkaPay" at bounding box center [166, 177] width 6 height 6
radio input "true"
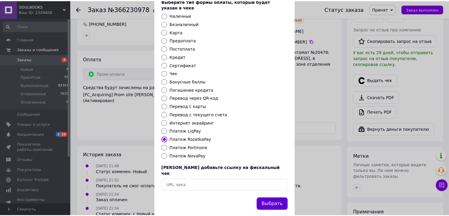
scroll to position [38, 0]
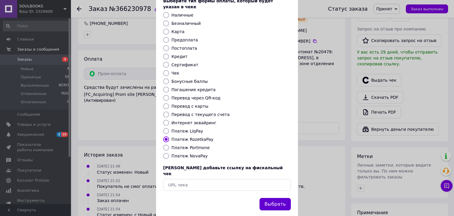
click at [274, 198] on button "Выбрать" at bounding box center [274, 204] width 31 height 13
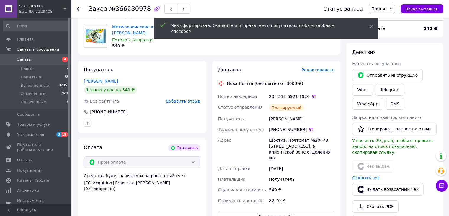
scroll to position [59, 0]
click at [39, 77] on li "Принятые 55" at bounding box center [36, 77] width 73 height 8
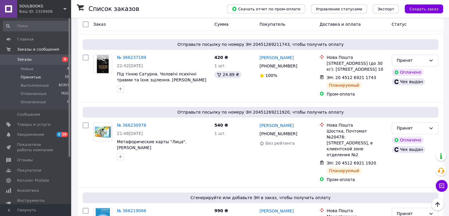
scroll to position [827, 0]
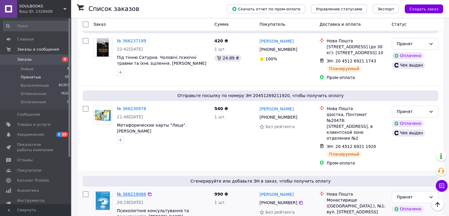
click at [136, 191] on link "№ 366219066" at bounding box center [131, 193] width 29 height 5
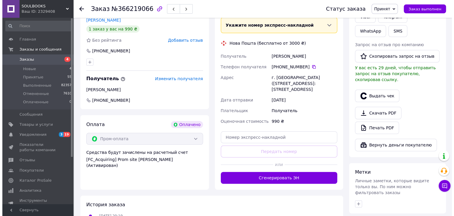
scroll to position [30, 0]
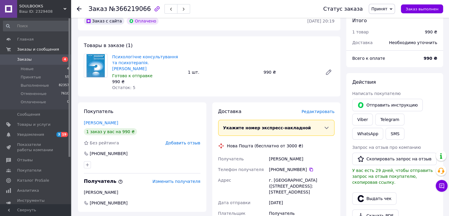
click at [327, 109] on span "Редактировать" at bounding box center [318, 111] width 33 height 5
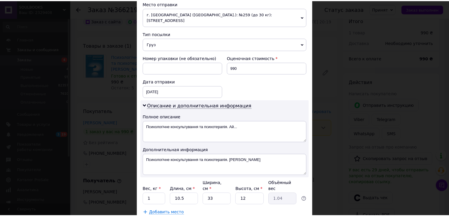
scroll to position [241, 0]
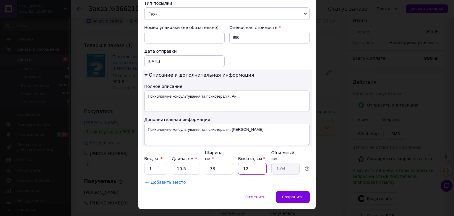
click at [253, 162] on input "12" at bounding box center [252, 168] width 28 height 12
type input "1"
type input "0.1"
type input "11"
type input "0.95"
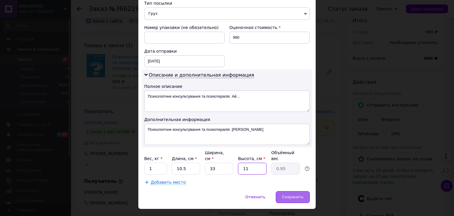
type input "11"
click at [293, 194] on span "Сохранить" at bounding box center [293, 196] width 22 height 4
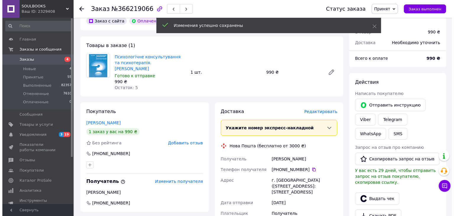
scroll to position [118, 0]
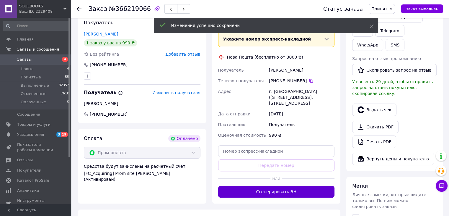
click at [292, 185] on button "Сгенерировать ЭН" at bounding box center [276, 191] width 117 height 12
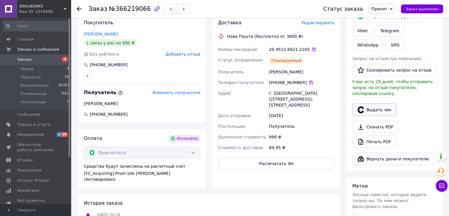
click at [369, 104] on button "Выдать чек" at bounding box center [374, 109] width 44 height 12
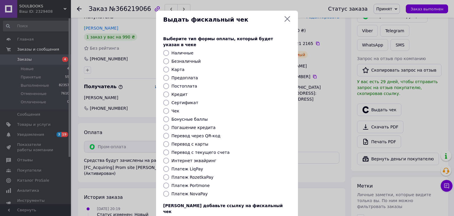
click at [189, 175] on label "Платеж RozetkaPay" at bounding box center [192, 177] width 42 height 5
click at [169, 174] on input "Платеж RozetkaPay" at bounding box center [166, 177] width 6 height 6
radio input "true"
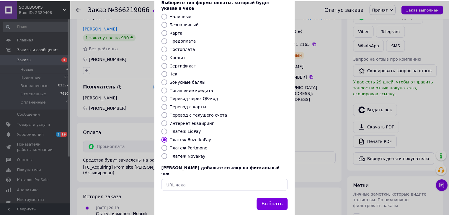
scroll to position [38, 0]
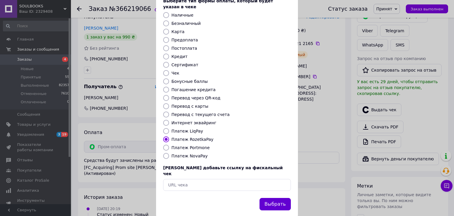
click at [279, 198] on button "Выбрать" at bounding box center [274, 204] width 31 height 13
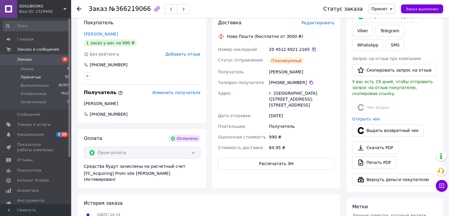
click at [35, 78] on span "Принятые" at bounding box center [31, 76] width 20 height 5
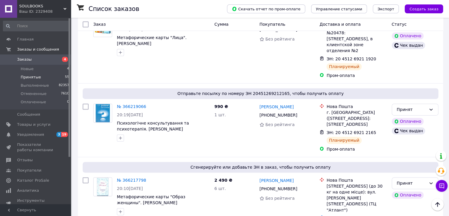
scroll to position [916, 0]
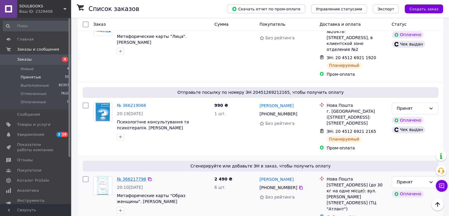
click at [130, 176] on link "№ 366217798" at bounding box center [131, 178] width 29 height 5
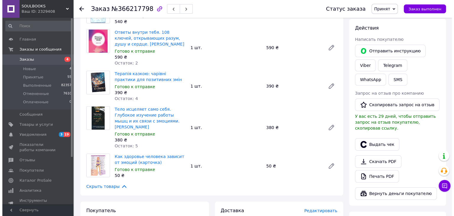
scroll to position [143, 0]
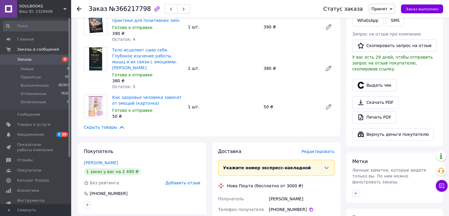
click at [323, 149] on span "Редактировать" at bounding box center [318, 151] width 33 height 5
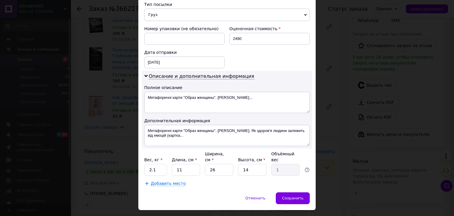
scroll to position [241, 0]
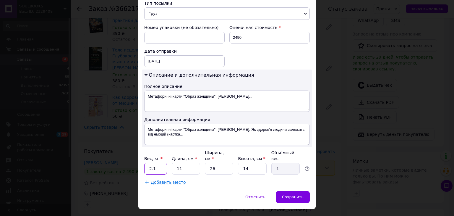
drag, startPoint x: 157, startPoint y: 154, endPoint x: 135, endPoint y: 159, distance: 23.2
click at [135, 159] on div "× Редактирование доставки Способ доставки Нова Пошта (бесплатно от 3000 ₴) Плат…" at bounding box center [227, 108] width 454 height 216
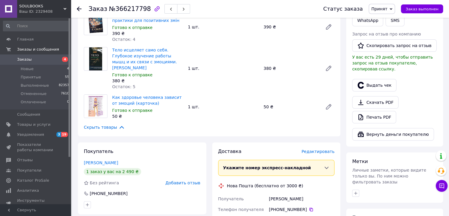
click at [325, 149] on span "Редактировать" at bounding box center [318, 151] width 33 height 5
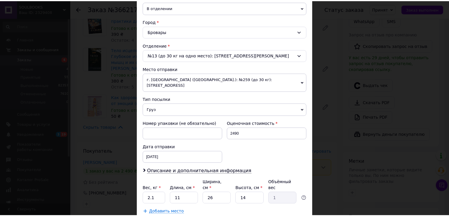
scroll to position [175, 0]
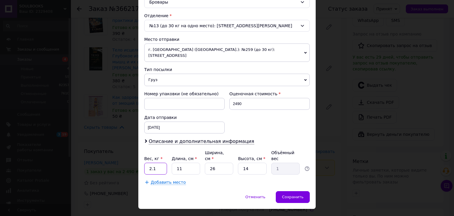
drag, startPoint x: 150, startPoint y: 160, endPoint x: 166, endPoint y: 157, distance: 16.1
click at [166, 157] on div "Вес, кг * 2.1 Длина, см * 11 Ширина, см * 26 Высота, см * 14 Объёмный вес 1" at bounding box center [226, 161] width 165 height 25
type input "2"
type input "1"
click at [297, 194] on span "Сохранить" at bounding box center [293, 196] width 22 height 4
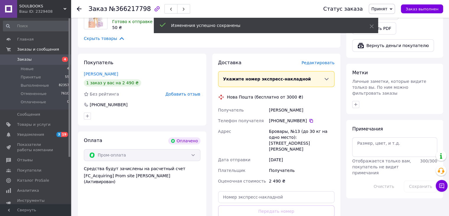
scroll to position [261, 0]
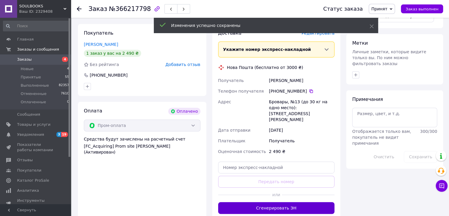
click at [297, 202] on button "Сгенерировать ЭН" at bounding box center [276, 208] width 117 height 12
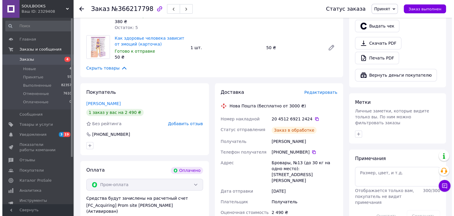
scroll to position [172, 0]
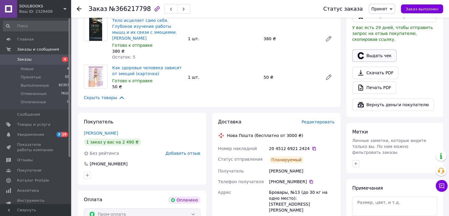
click at [377, 49] on button "Выдать чек" at bounding box center [374, 55] width 44 height 12
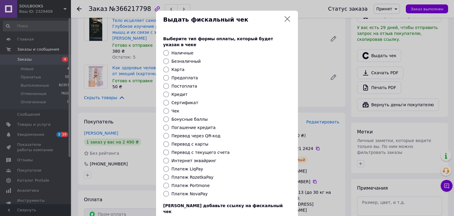
click at [180, 175] on label "Платеж RozetkaPay" at bounding box center [192, 177] width 42 height 5
click at [169, 174] on input "Платеж RozetkaPay" at bounding box center [166, 177] width 6 height 6
radio input "true"
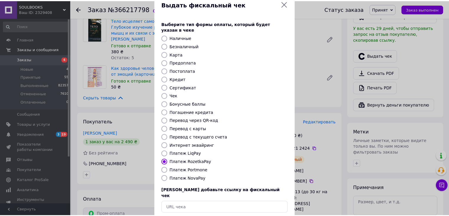
scroll to position [30, 0]
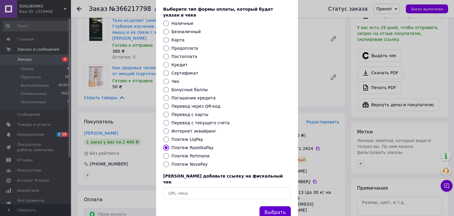
click at [277, 206] on button "Выбрать" at bounding box center [274, 212] width 31 height 13
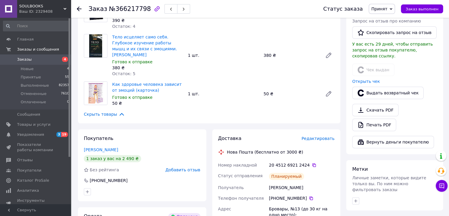
scroll to position [143, 0]
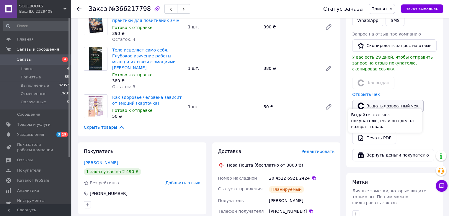
click at [378, 100] on button "Выдать возвратный чек" at bounding box center [387, 106] width 71 height 12
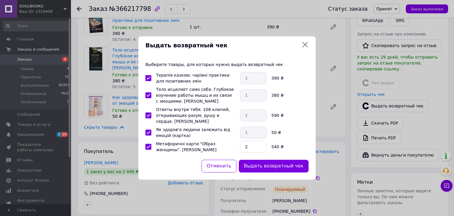
click at [305, 42] on icon at bounding box center [304, 44] width 7 height 7
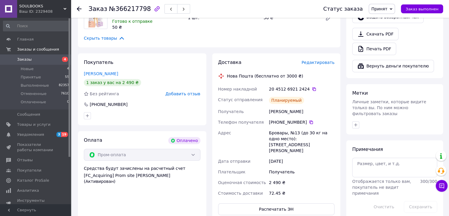
scroll to position [231, 0]
click at [29, 75] on span "Принятые" at bounding box center [31, 76] width 20 height 5
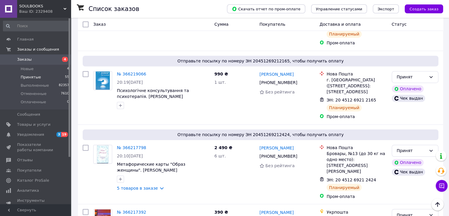
scroll to position [1004, 0]
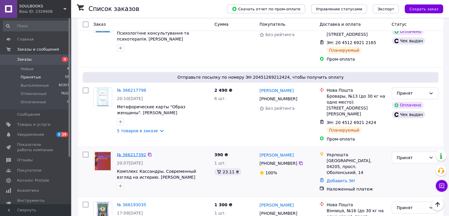
click at [128, 152] on link "№ 366217392" at bounding box center [131, 154] width 29 height 5
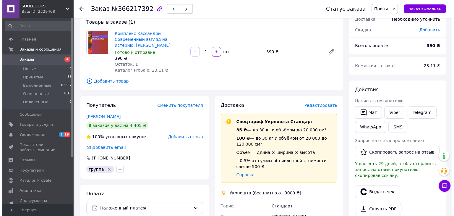
scroll to position [34, 0]
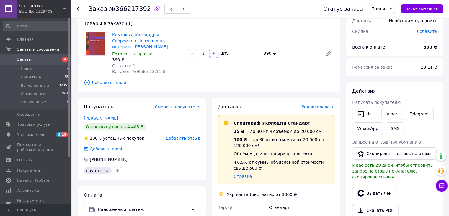
click at [328, 104] on span "Редактировать" at bounding box center [318, 106] width 33 height 5
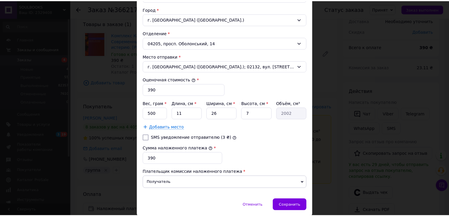
scroll to position [200, 0]
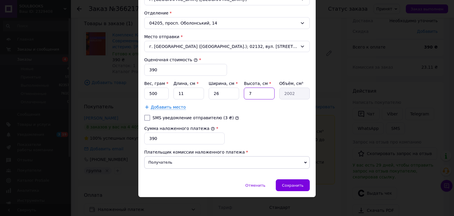
drag, startPoint x: 250, startPoint y: 95, endPoint x: 247, endPoint y: 95, distance: 3.6
click at [247, 95] on input "7" at bounding box center [259, 93] width 30 height 12
type input "2"
type input "572"
type input "2"
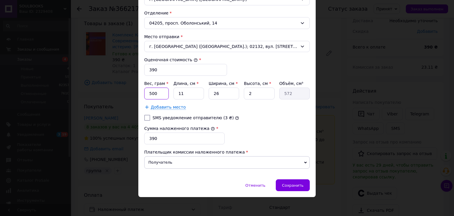
drag, startPoint x: 165, startPoint y: 93, endPoint x: 146, endPoint y: 94, distance: 19.2
click at [146, 94] on input "500" at bounding box center [156, 93] width 25 height 12
type input "300"
drag, startPoint x: 222, startPoint y: 95, endPoint x: 211, endPoint y: 97, distance: 11.7
click at [211, 97] on input "26" at bounding box center [224, 93] width 30 height 12
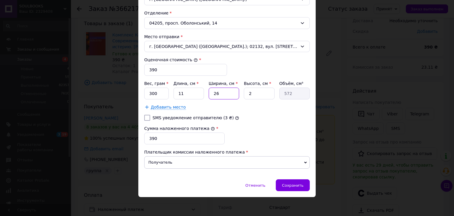
type input "1"
type input "22"
type input "10"
type input "220"
type input "10"
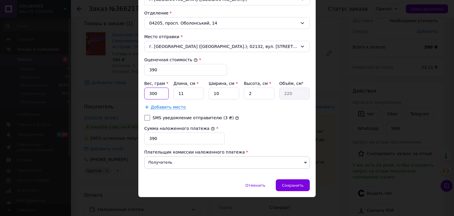
drag, startPoint x: 158, startPoint y: 93, endPoint x: 139, endPoint y: 97, distance: 19.2
click at [139, 97] on div "Способ доставки Укрпошта (бесплатно от 3000 ₴) Тариф * Стандарт Плательщик * По…" at bounding box center [226, 9] width 177 height 340
type input "200"
click at [296, 184] on span "Сохранить" at bounding box center [293, 185] width 22 height 4
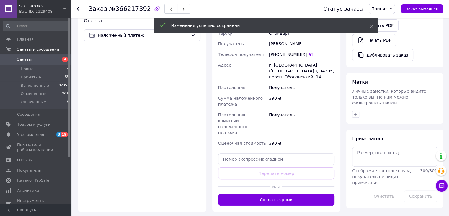
scroll to position [211, 0]
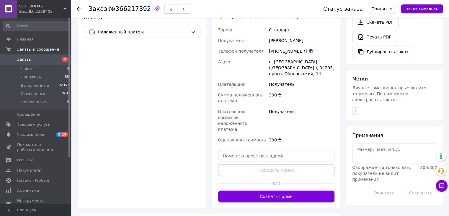
click at [279, 190] on button "Создать ярлык" at bounding box center [276, 196] width 117 height 12
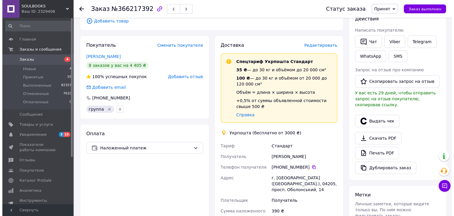
scroll to position [34, 0]
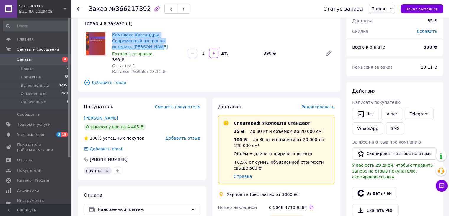
drag, startPoint x: 111, startPoint y: 35, endPoint x: 176, endPoint y: 42, distance: 65.1
click at [176, 42] on div "Комплекс Кассандры. Современный взгляд на истерию. [PERSON_NAME] к отправке 390…" at bounding box center [148, 53] width 76 height 45
copy link "Комплекс Кассандры. Современный взгляд на истерию. [PERSON_NAME]"
click at [370, 187] on button "Выдать чек" at bounding box center [374, 193] width 44 height 12
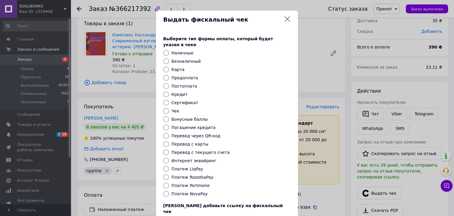
paste input "[URL][DOMAIN_NAME]"
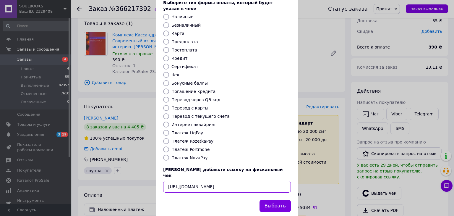
scroll to position [38, 0]
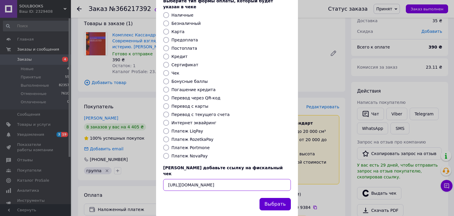
type input "[URL][DOMAIN_NAME]"
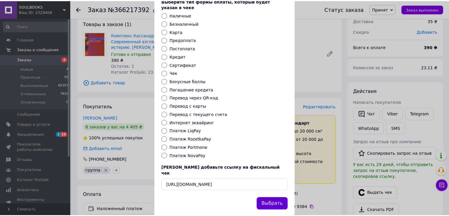
scroll to position [0, 0]
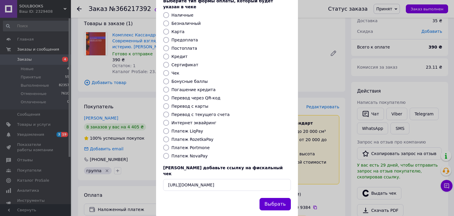
click at [276, 198] on button "Выбрать" at bounding box center [274, 204] width 31 height 13
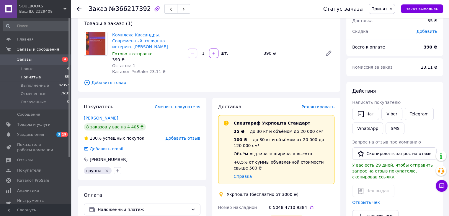
click at [33, 79] on span "Принятые" at bounding box center [31, 76] width 20 height 5
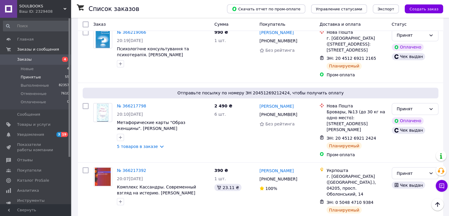
scroll to position [1034, 0]
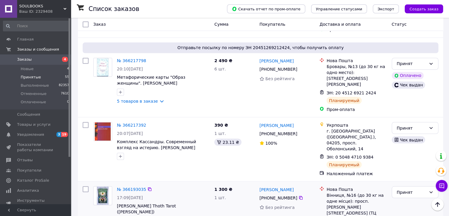
click at [137, 185] on div "№ 366193035" at bounding box center [131, 188] width 30 height 7
click at [140, 186] on link "№ 366193035" at bounding box center [131, 188] width 29 height 5
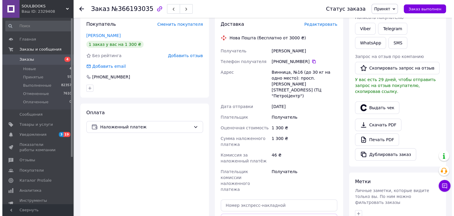
scroll to position [95, 0]
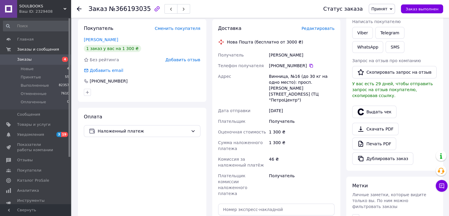
click at [329, 28] on span "Редактировать" at bounding box center [318, 28] width 33 height 5
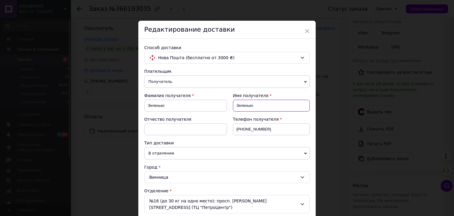
drag, startPoint x: 233, startPoint y: 107, endPoint x: 249, endPoint y: 107, distance: 16.2
click at [249, 107] on input "Зеленько" at bounding box center [271, 106] width 77 height 12
type input "к"
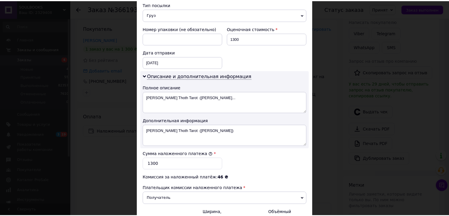
scroll to position [295, 0]
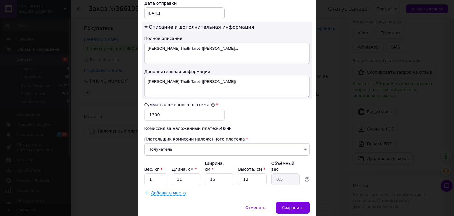
type input "Роман"
click at [154, 173] on input "1" at bounding box center [155, 179] width 23 height 12
type input "0.5"
click at [286, 205] on span "Сохранить" at bounding box center [293, 207] width 22 height 4
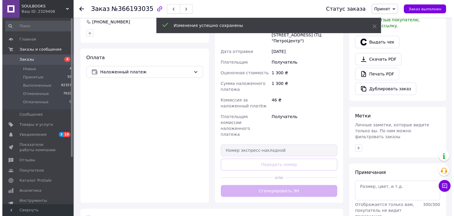
scroll to position [154, 0]
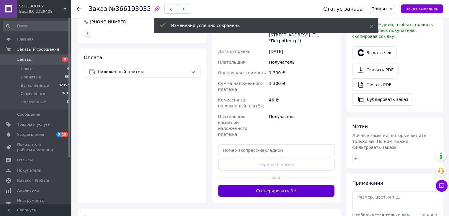
click at [283, 185] on button "Сгенерировать ЭН" at bounding box center [276, 191] width 117 height 12
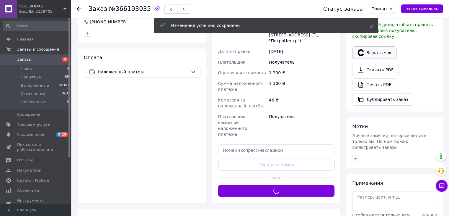
click at [377, 46] on button "Выдать чек" at bounding box center [374, 52] width 44 height 12
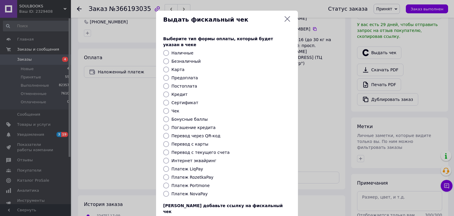
click at [187, 191] on label "Платеж NovaPay" at bounding box center [189, 193] width 36 height 5
click at [169, 191] on input "Платеж NovaPay" at bounding box center [166, 194] width 6 height 6
radio input "true"
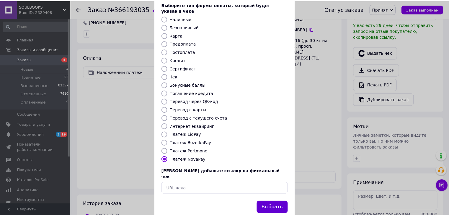
scroll to position [38, 0]
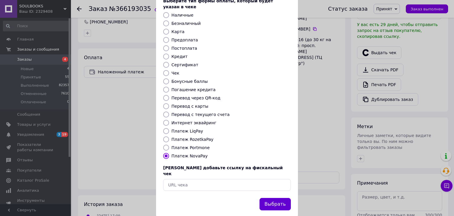
click at [268, 198] on button "Выбрать" at bounding box center [274, 204] width 31 height 13
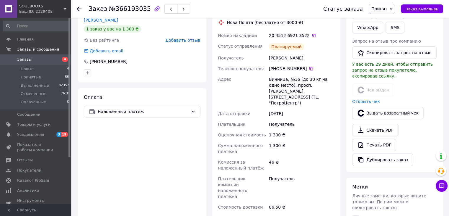
scroll to position [95, 0]
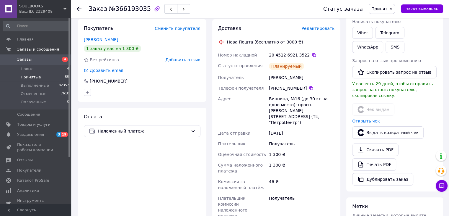
click at [26, 76] on span "Принятые" at bounding box center [31, 76] width 20 height 5
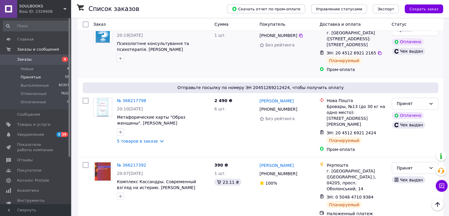
scroll to position [1004, 0]
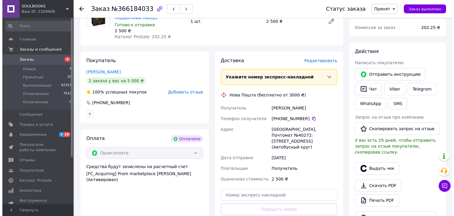
scroll to position [80, 0]
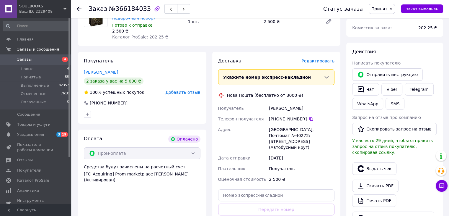
click at [319, 61] on span "Редактировать" at bounding box center [318, 60] width 33 height 5
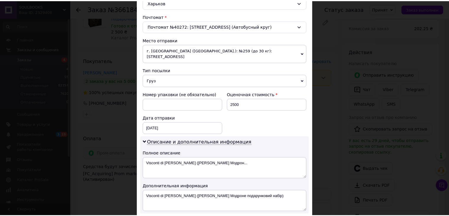
scroll to position [241, 0]
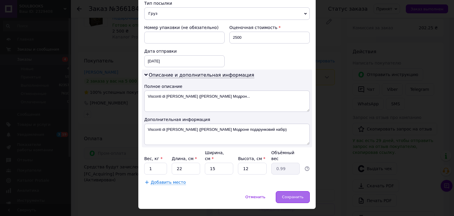
click at [288, 194] on span "Сохранить" at bounding box center [293, 196] width 22 height 4
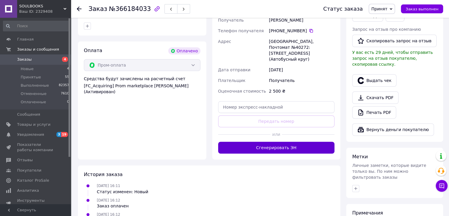
scroll to position [169, 0]
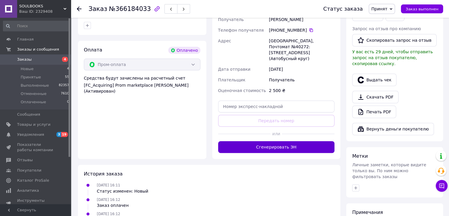
click at [286, 141] on button "Сгенерировать ЭН" at bounding box center [276, 147] width 117 height 12
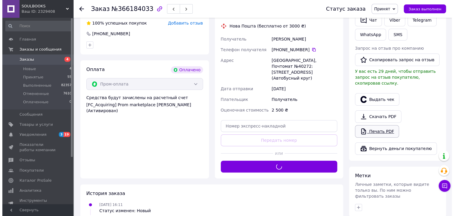
scroll to position [139, 0]
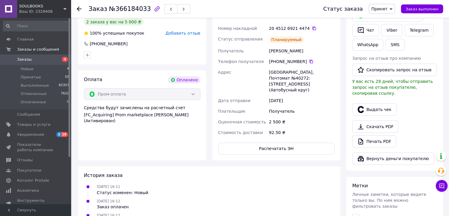
click at [375, 103] on button "Выдать чек" at bounding box center [374, 109] width 44 height 12
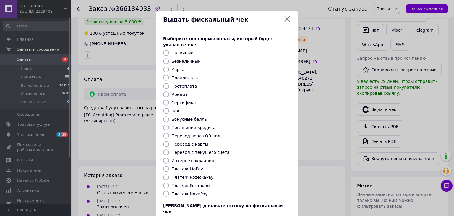
click at [188, 175] on label "Платеж RozetkaPay" at bounding box center [192, 177] width 42 height 5
click at [169, 174] on input "Платеж RozetkaPay" at bounding box center [166, 177] width 6 height 6
radio input "true"
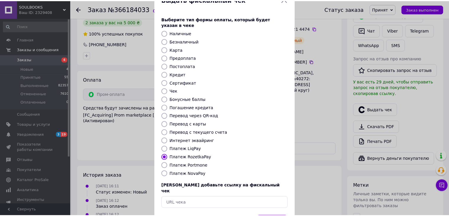
scroll to position [30, 0]
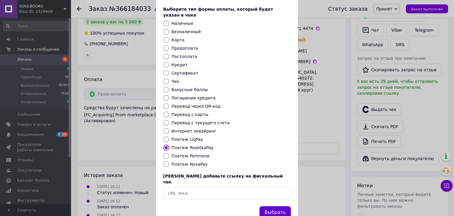
click at [274, 206] on button "Выбрать" at bounding box center [274, 212] width 31 height 13
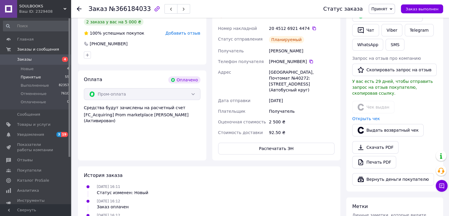
click at [22, 77] on span "Принятые" at bounding box center [31, 76] width 20 height 5
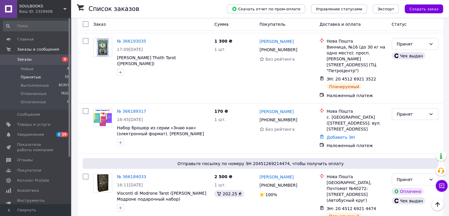
scroll to position [1241, 0]
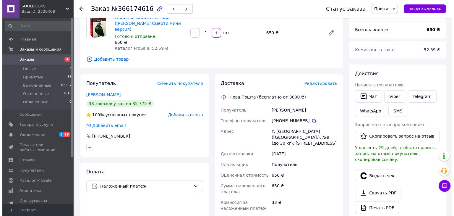
scroll to position [22, 0]
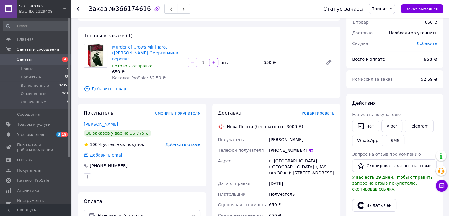
click at [325, 110] on span "Редактировать" at bounding box center [318, 112] width 33 height 5
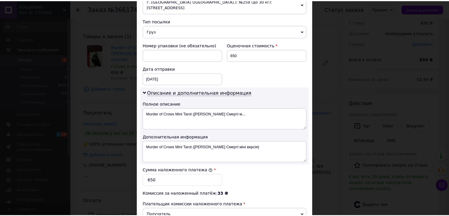
scroll to position [295, 0]
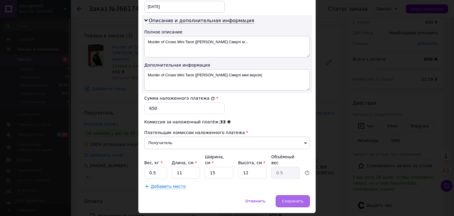
click at [292, 198] on span "Сохранить" at bounding box center [293, 200] width 22 height 4
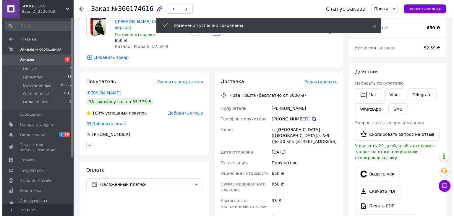
scroll to position [110, 0]
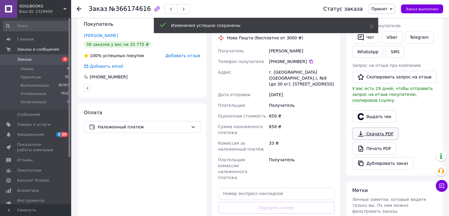
drag, startPoint x: 284, startPoint y: 207, endPoint x: 363, endPoint y: 126, distance: 113.6
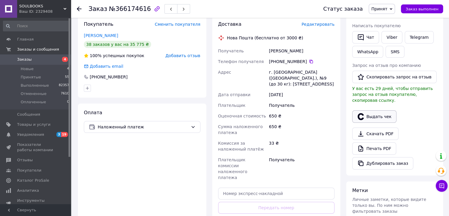
click at [380, 110] on button "Выдать чек" at bounding box center [374, 116] width 44 height 12
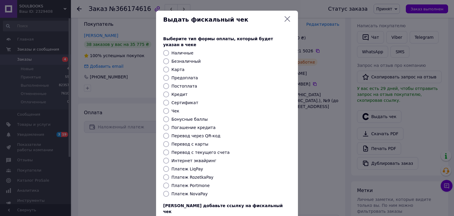
click at [197, 191] on label "Платеж NovaPay" at bounding box center [189, 193] width 36 height 5
click at [169, 191] on input "Платеж NovaPay" at bounding box center [166, 194] width 6 height 6
radio input "true"
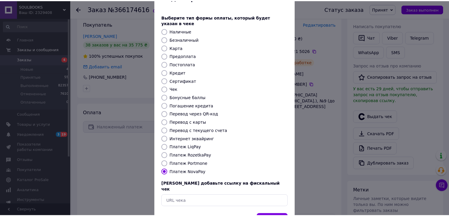
scroll to position [38, 0]
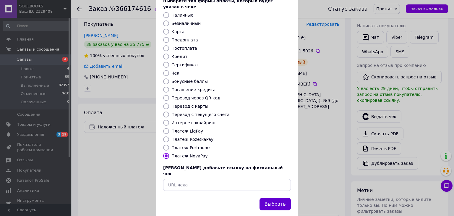
click at [280, 198] on button "Выбрать" at bounding box center [274, 204] width 31 height 13
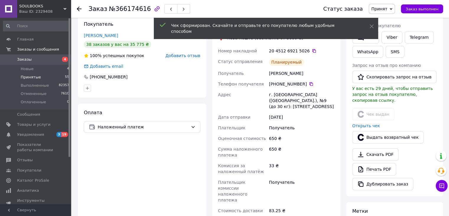
click at [27, 77] on span "Принятые" at bounding box center [31, 76] width 20 height 5
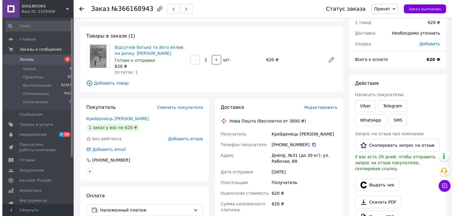
scroll to position [6, 0]
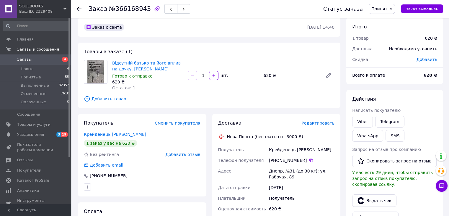
click at [325, 123] on span "Редактировать" at bounding box center [318, 123] width 33 height 5
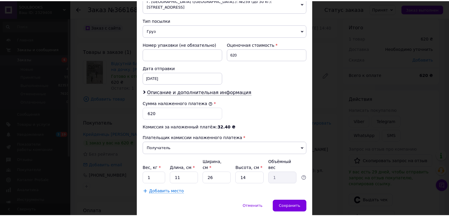
scroll to position [233, 0]
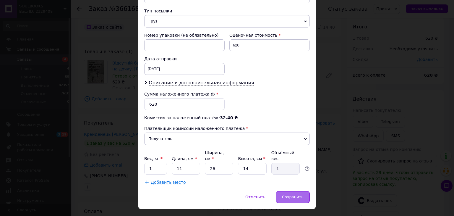
click at [290, 191] on div "Сохранить" at bounding box center [293, 197] width 34 height 12
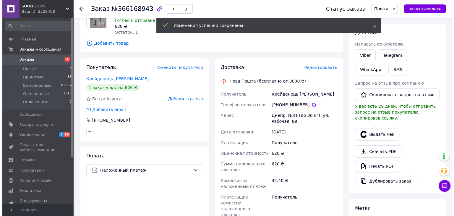
scroll to position [65, 0]
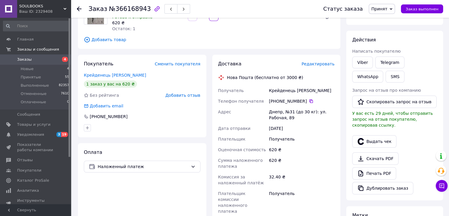
click at [321, 64] on span "Редактировать" at bounding box center [318, 63] width 33 height 5
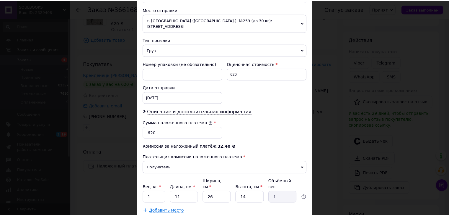
scroll to position [233, 0]
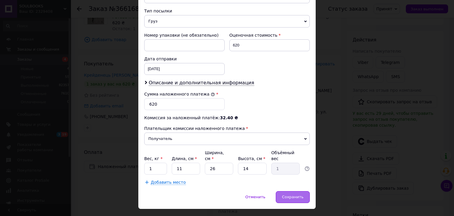
click at [295, 194] on span "Сохранить" at bounding box center [293, 196] width 22 height 4
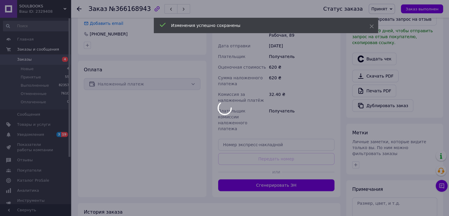
scroll to position [154, 0]
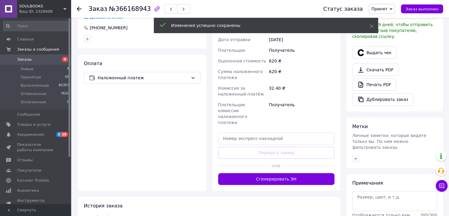
click at [294, 173] on button "Сгенерировать ЭН" at bounding box center [276, 179] width 117 height 12
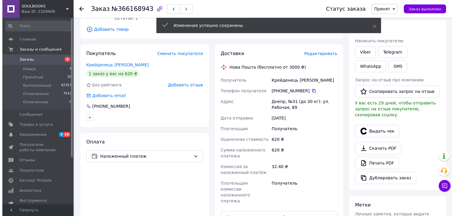
scroll to position [65, 0]
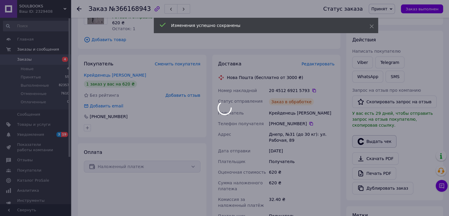
click at [382, 131] on div at bounding box center [224, 108] width 449 height 216
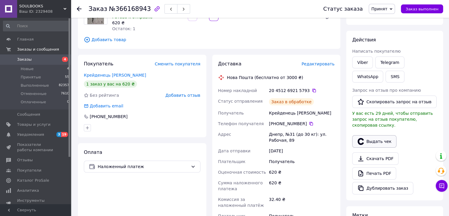
click at [370, 135] on button "Выдать чек" at bounding box center [374, 141] width 44 height 12
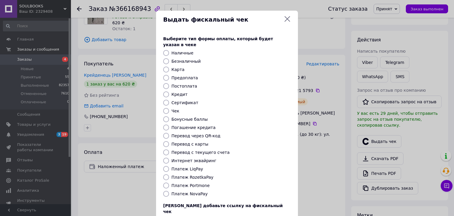
click at [189, 191] on label "Платеж NovaPay" at bounding box center [189, 193] width 36 height 5
click at [169, 191] on input "Платеж NovaPay" at bounding box center [166, 194] width 6 height 6
radio input "true"
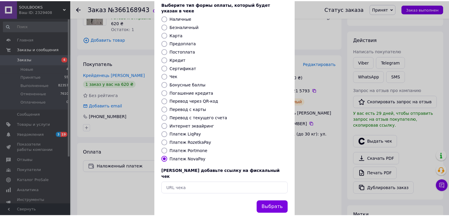
scroll to position [38, 0]
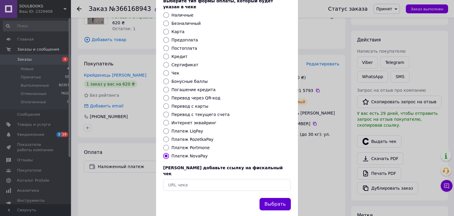
click at [277, 198] on button "Выбрать" at bounding box center [274, 204] width 31 height 13
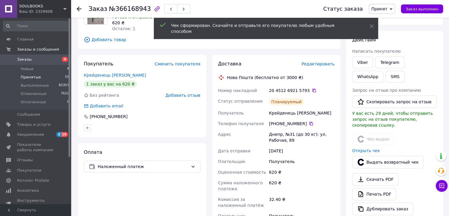
click at [24, 78] on span "Принятые" at bounding box center [31, 76] width 20 height 5
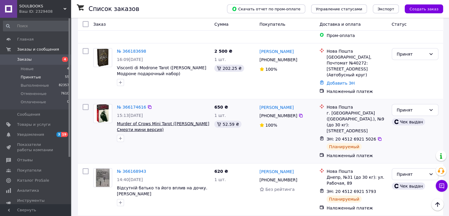
scroll to position [1388, 0]
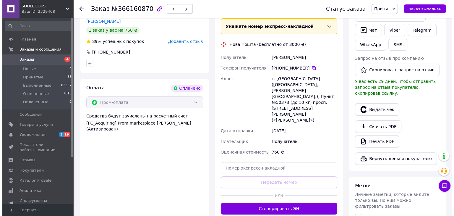
scroll to position [51, 0]
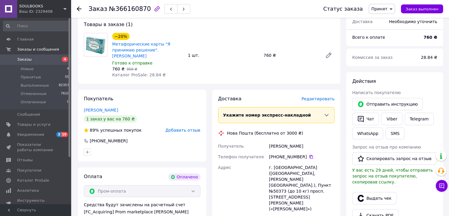
click at [321, 96] on span "Редактировать" at bounding box center [318, 98] width 33 height 5
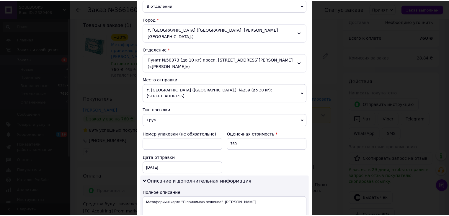
scroll to position [241, 0]
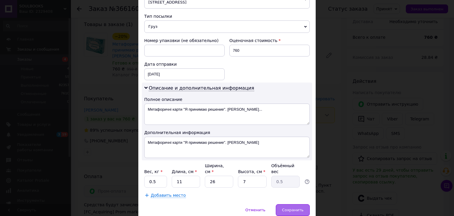
click at [289, 204] on div "Сохранить" at bounding box center [293, 210] width 34 height 12
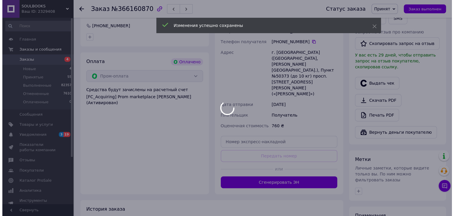
scroll to position [169, 0]
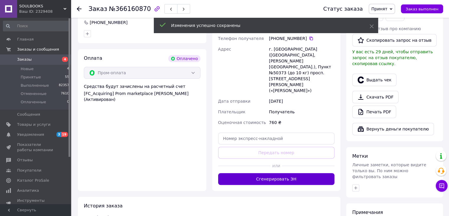
click at [298, 173] on button "Сгенерировать ЭН" at bounding box center [276, 179] width 117 height 12
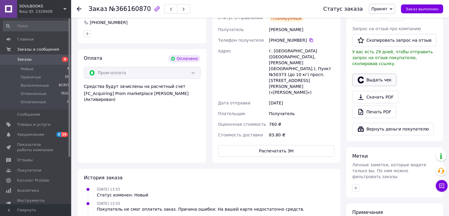
click at [383, 74] on button "Выдать чек" at bounding box center [374, 80] width 44 height 12
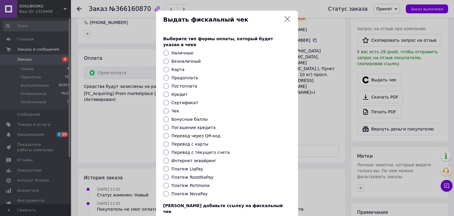
click at [194, 175] on label "Платеж RozetkaPay" at bounding box center [192, 177] width 42 height 5
click at [169, 174] on input "Платеж RozetkaPay" at bounding box center [166, 177] width 6 height 6
radio input "true"
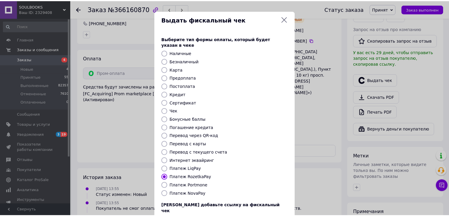
scroll to position [30, 0]
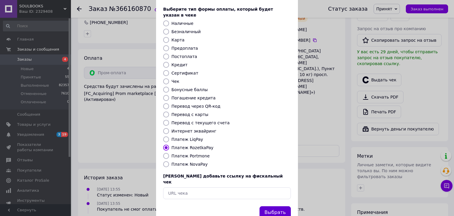
click at [271, 206] on button "Выбрать" at bounding box center [274, 212] width 31 height 13
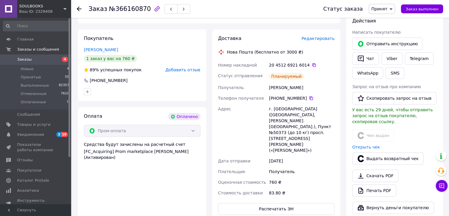
scroll to position [110, 0]
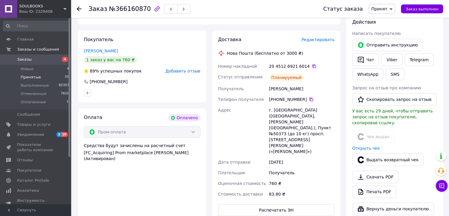
click at [34, 79] on span "Принятые" at bounding box center [31, 76] width 20 height 5
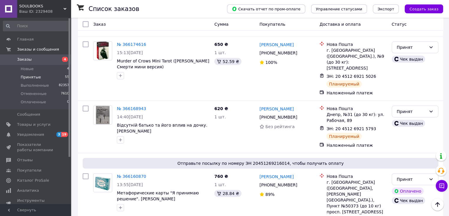
scroll to position [1447, 0]
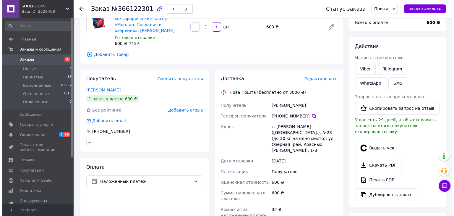
scroll to position [50, 0]
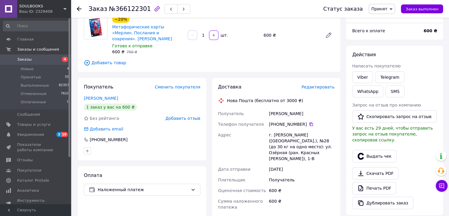
click at [328, 87] on span "Редактировать" at bounding box center [318, 86] width 33 height 5
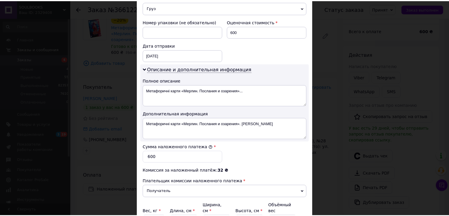
scroll to position [295, 0]
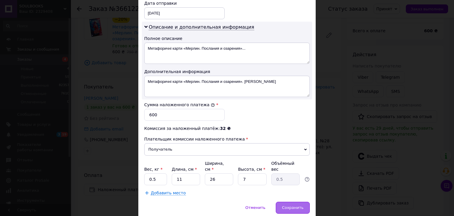
click at [300, 205] on span "Сохранить" at bounding box center [293, 207] width 22 height 4
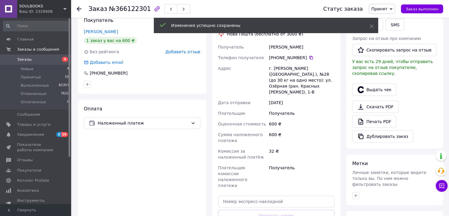
scroll to position [168, 0]
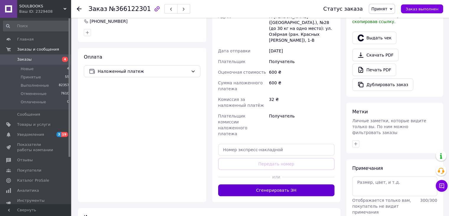
click at [288, 184] on button "Сгенерировать ЭН" at bounding box center [276, 190] width 117 height 12
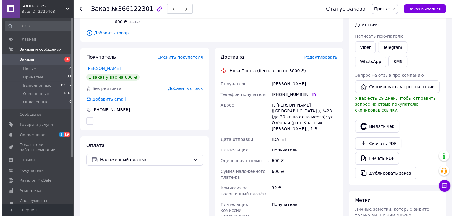
scroll to position [80, 0]
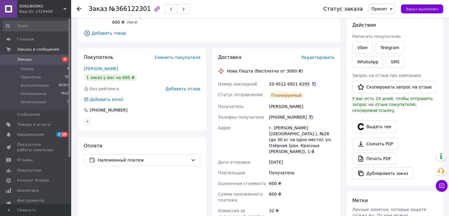
click at [383, 120] on button "Выдать чек" at bounding box center [374, 126] width 44 height 12
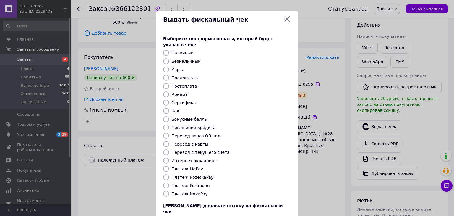
click at [183, 191] on label "Платеж NovaPay" at bounding box center [189, 193] width 36 height 5
click at [169, 191] on input "Платеж NovaPay" at bounding box center [166, 194] width 6 height 6
radio input "true"
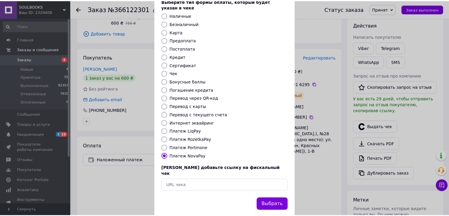
scroll to position [38, 0]
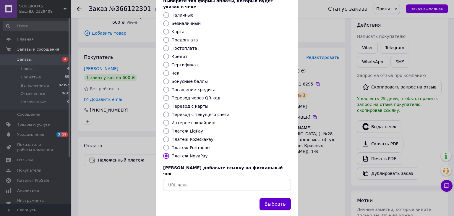
click at [264, 198] on button "Выбрать" at bounding box center [274, 204] width 31 height 13
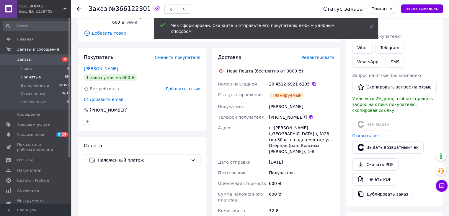
click at [31, 77] on span "Принятые" at bounding box center [31, 76] width 20 height 5
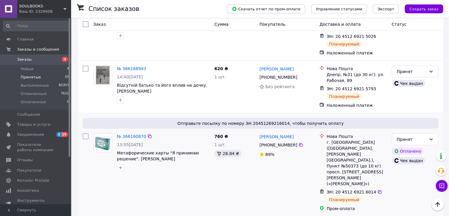
scroll to position [1506, 0]
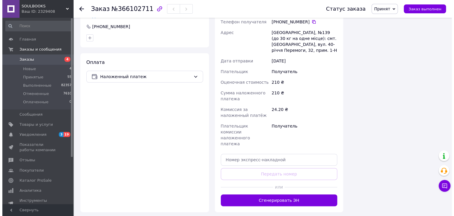
scroll to position [69, 0]
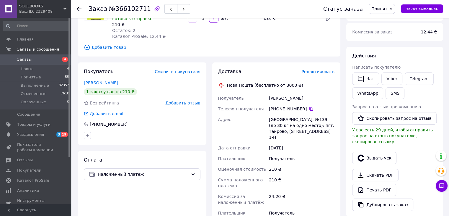
click at [330, 71] on span "Редактировать" at bounding box center [318, 71] width 33 height 5
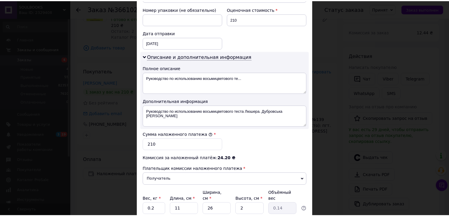
scroll to position [299, 0]
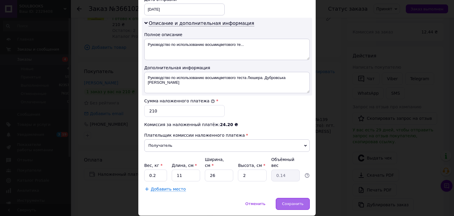
click at [297, 201] on span "Сохранить" at bounding box center [293, 203] width 22 height 4
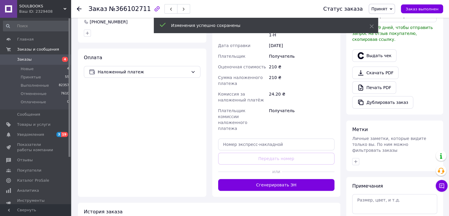
scroll to position [187, 0]
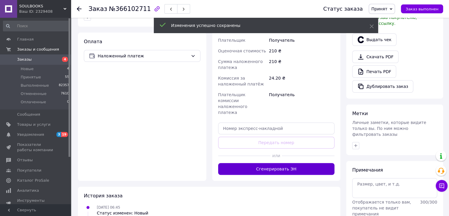
click at [305, 163] on button "Сгенерировать ЭН" at bounding box center [276, 169] width 117 height 12
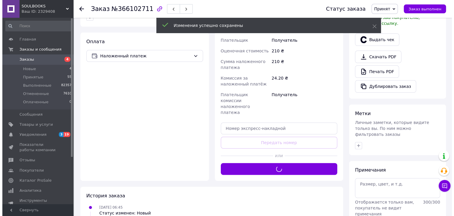
scroll to position [128, 0]
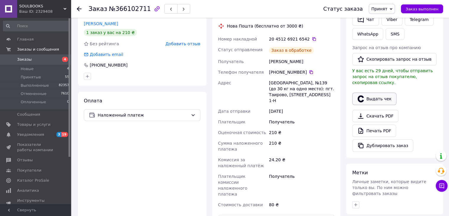
click at [371, 92] on button "Выдать чек" at bounding box center [374, 98] width 44 height 12
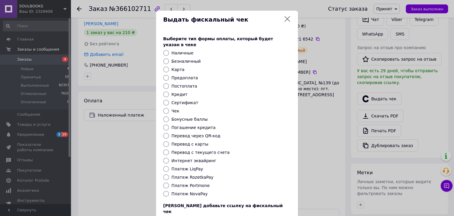
click at [174, 191] on label "Платеж NovaPay" at bounding box center [189, 193] width 36 height 5
click at [169, 191] on input "Платеж NovaPay" at bounding box center [166, 194] width 6 height 6
radio input "true"
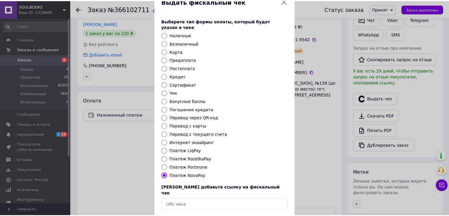
scroll to position [38, 0]
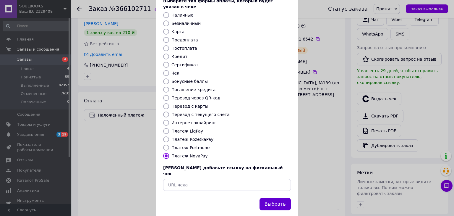
click at [274, 198] on button "Выбрать" at bounding box center [274, 204] width 31 height 13
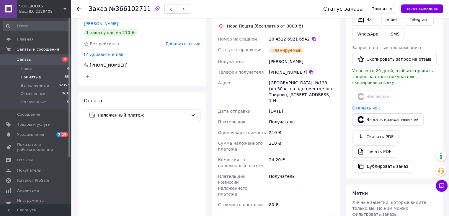
click at [33, 76] on span "Принятые" at bounding box center [31, 76] width 20 height 5
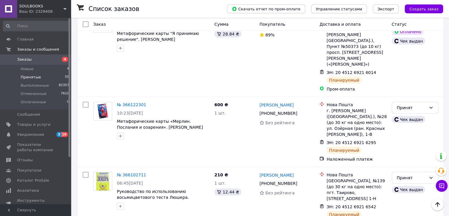
scroll to position [1595, 0]
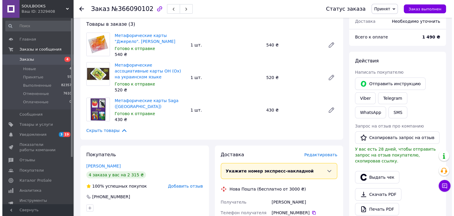
scroll to position [105, 0]
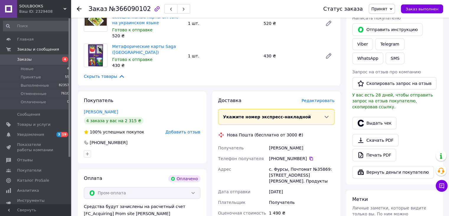
click at [318, 98] on span "Редактировать" at bounding box center [318, 100] width 33 height 5
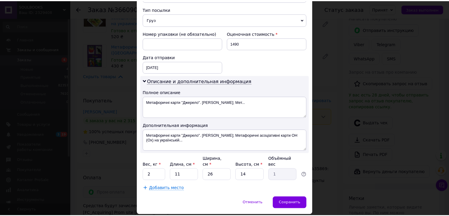
scroll to position [236, 0]
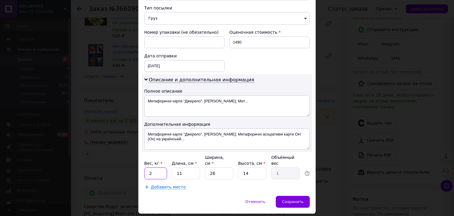
drag, startPoint x: 150, startPoint y: 160, endPoint x: 146, endPoint y: 163, distance: 5.2
click at [146, 167] on input "2" at bounding box center [155, 173] width 23 height 12
type input "1"
click at [294, 199] on span "Сохранить" at bounding box center [293, 201] width 22 height 4
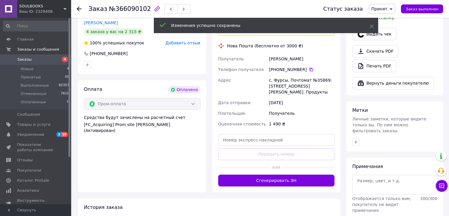
scroll to position [223, 0]
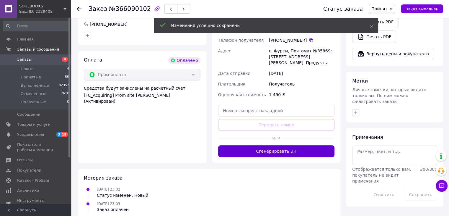
click at [295, 145] on button "Сгенерировать ЭН" at bounding box center [276, 151] width 117 height 12
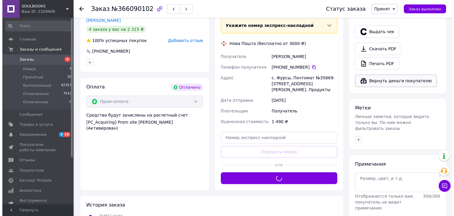
scroll to position [164, 0]
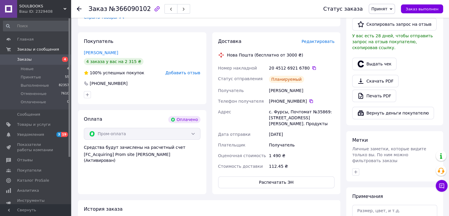
click at [373, 58] on button "Выдать чек" at bounding box center [374, 64] width 44 height 12
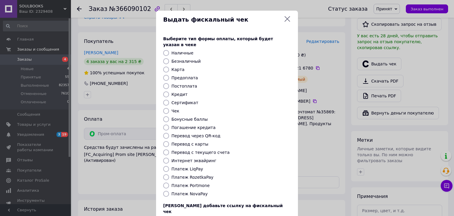
click at [200, 175] on label "Платеж RozetkaPay" at bounding box center [192, 177] width 42 height 5
click at [169, 174] on input "Платеж RozetkaPay" at bounding box center [166, 177] width 6 height 6
radio input "true"
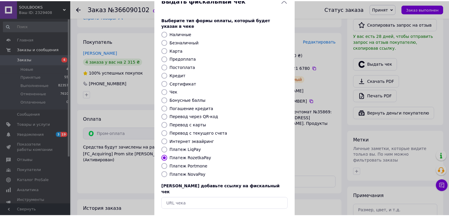
scroll to position [30, 0]
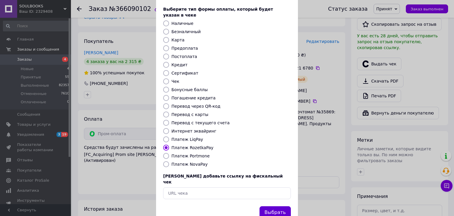
click at [282, 206] on button "Выбрать" at bounding box center [274, 212] width 31 height 13
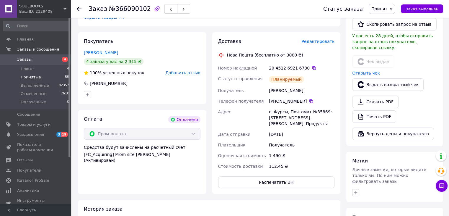
click at [26, 77] on span "Принятые" at bounding box center [31, 76] width 20 height 5
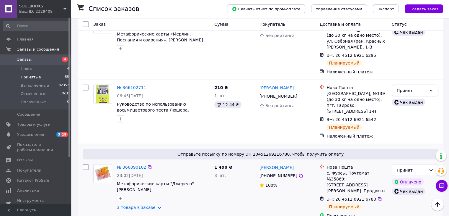
scroll to position [1684, 0]
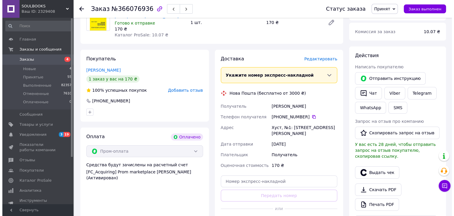
scroll to position [51, 0]
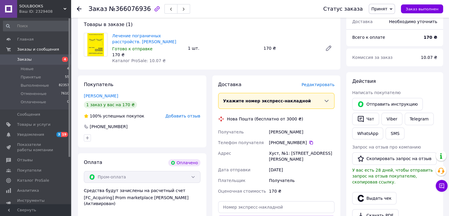
click at [323, 85] on span "Редактировать" at bounding box center [318, 84] width 33 height 5
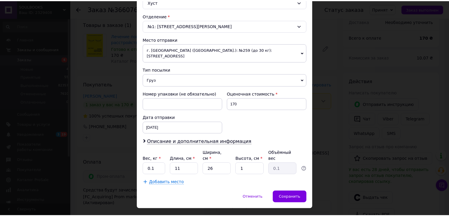
scroll to position [175, 0]
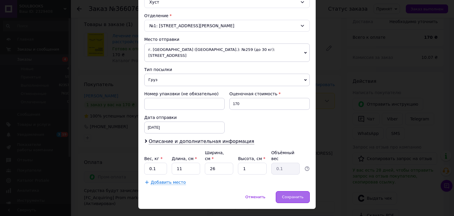
click at [295, 191] on div "Сохранить" at bounding box center [293, 197] width 34 height 12
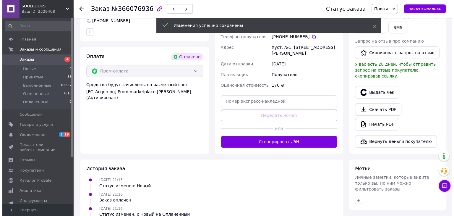
scroll to position [169, 0]
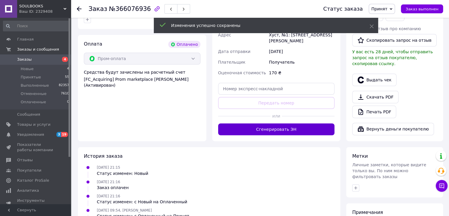
click at [270, 124] on button "Сгенерировать ЭН" at bounding box center [276, 129] width 117 height 12
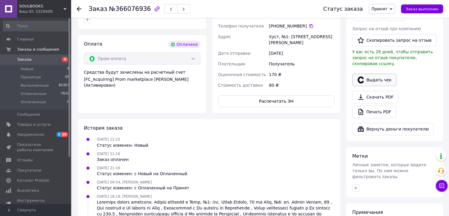
click at [370, 76] on button "Выдать чек" at bounding box center [374, 80] width 44 height 12
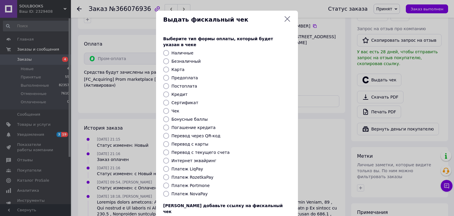
click at [188, 175] on label "Платеж RozetkaPay" at bounding box center [192, 177] width 42 height 5
click at [169, 174] on input "Платеж RozetkaPay" at bounding box center [166, 177] width 6 height 6
radio input "true"
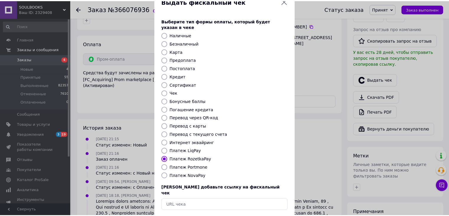
scroll to position [38, 0]
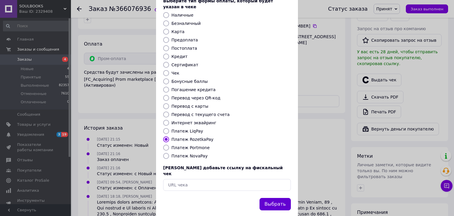
click at [276, 198] on button "Выбрать" at bounding box center [274, 204] width 31 height 13
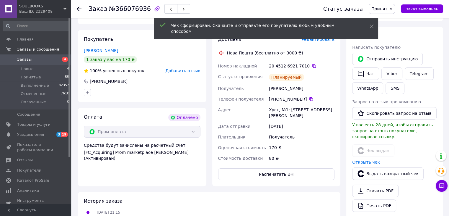
scroll to position [80, 0]
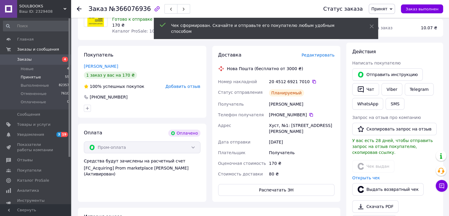
click at [34, 75] on span "Принятые" at bounding box center [31, 76] width 20 height 5
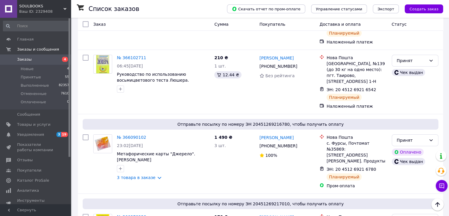
scroll to position [1920, 0]
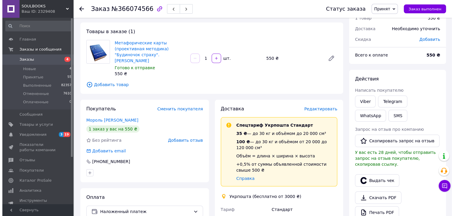
scroll to position [22, 0]
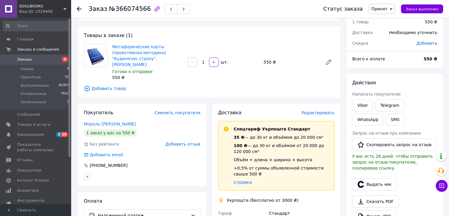
click at [320, 110] on span "Редактировать" at bounding box center [318, 112] width 33 height 5
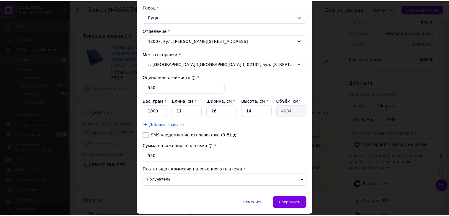
scroll to position [200, 0]
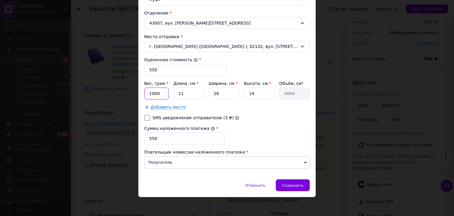
drag, startPoint x: 147, startPoint y: 92, endPoint x: 175, endPoint y: 92, distance: 27.8
click at [175, 92] on div "Вес, грам * 1000 Длина, см * 11 Ширина, см * 26 Высота, см * 14 Объём, см³ 4004" at bounding box center [226, 89] width 165 height 19
type input "250"
drag, startPoint x: 252, startPoint y: 92, endPoint x: 245, endPoint y: 93, distance: 7.2
click at [245, 93] on input "14" at bounding box center [259, 93] width 30 height 12
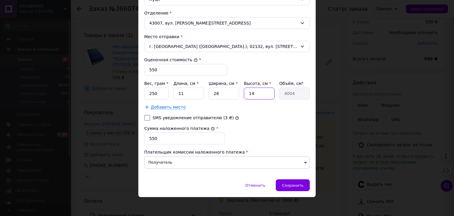
type input "2"
type input "572"
type input "2"
drag, startPoint x: 216, startPoint y: 92, endPoint x: 211, endPoint y: 93, distance: 4.8
click at [211, 93] on input "26" at bounding box center [224, 93] width 30 height 12
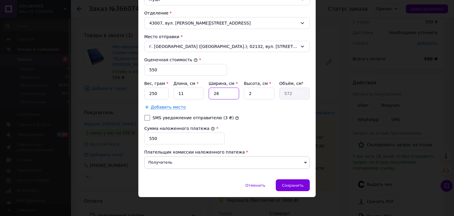
type input "1"
type input "22"
type input "10"
type input "220"
type input "10"
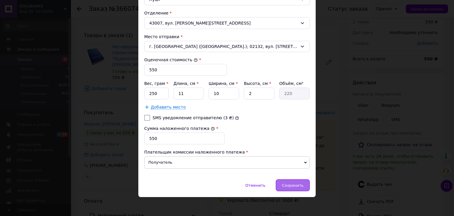
click at [302, 186] on div "Сохранить" at bounding box center [293, 185] width 34 height 12
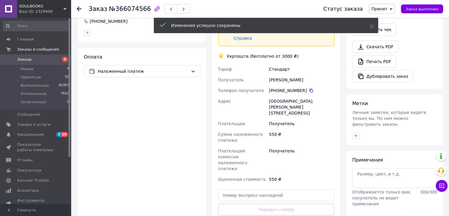
scroll to position [170, 0]
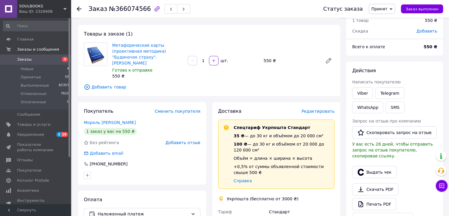
scroll to position [22, 0]
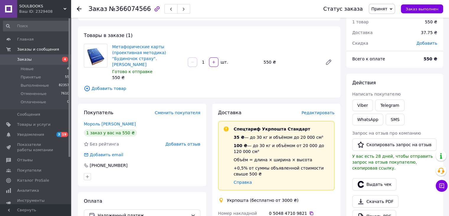
drag, startPoint x: 110, startPoint y: 46, endPoint x: 162, endPoint y: 58, distance: 53.5
click at [162, 58] on div "Метафорические карты (проективная методика) "Будиночок страху". [PERSON_NAME] к…" at bounding box center [148, 62] width 76 height 39
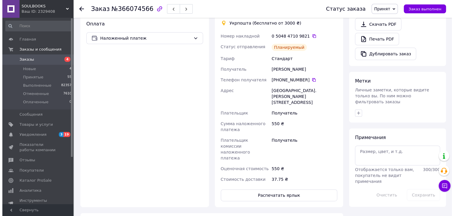
scroll to position [170, 0]
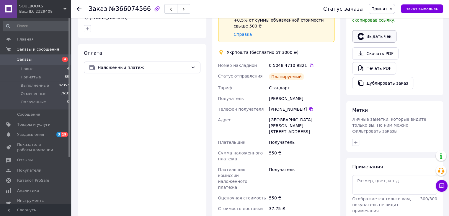
click at [369, 30] on button "Выдать чек" at bounding box center [374, 36] width 44 height 12
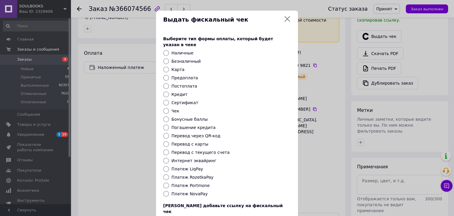
paste input "[URL][DOMAIN_NAME]"
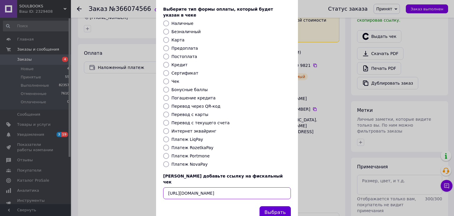
type input "[URL][DOMAIN_NAME]"
click at [271, 206] on button "Выбрать" at bounding box center [274, 212] width 31 height 13
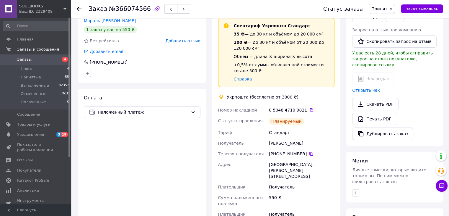
scroll to position [111, 0]
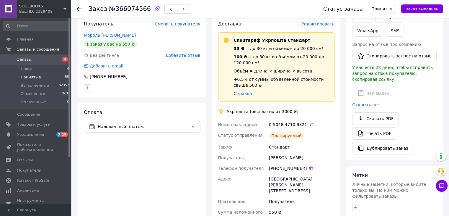
click at [26, 76] on span "Принятые" at bounding box center [31, 76] width 20 height 5
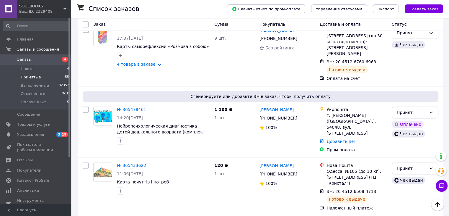
scroll to position [3108, 0]
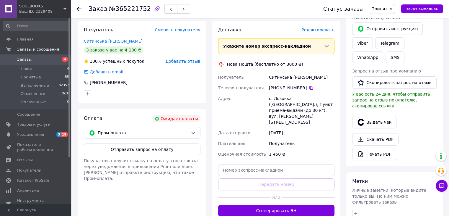
scroll to position [95, 0]
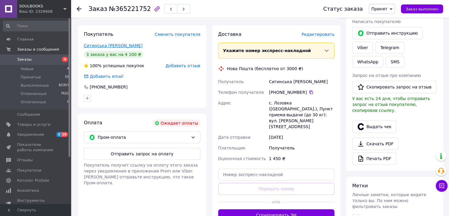
click at [105, 47] on link "Ситинська [PERSON_NAME]" at bounding box center [113, 45] width 59 height 5
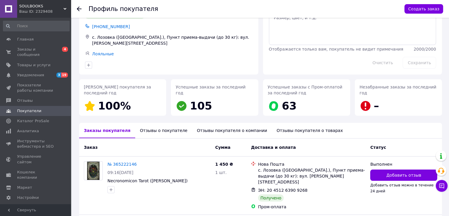
scroll to position [89, 0]
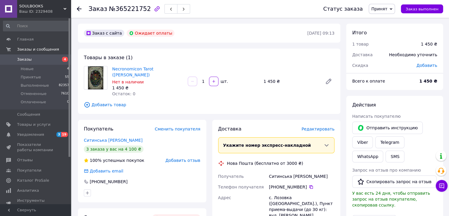
click at [388, 9] on span "Принят" at bounding box center [380, 8] width 16 height 5
click at [384, 28] on li "Отменен" at bounding box center [384, 29] width 31 height 9
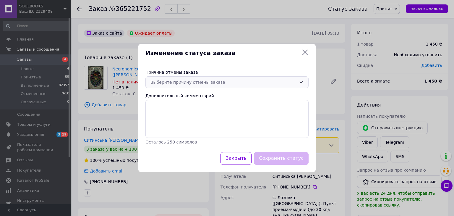
click at [181, 82] on div "Выберите причину отмены заказа" at bounding box center [223, 82] width 146 height 6
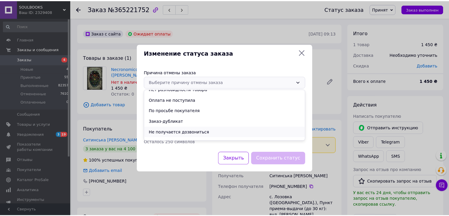
scroll to position [23, 0]
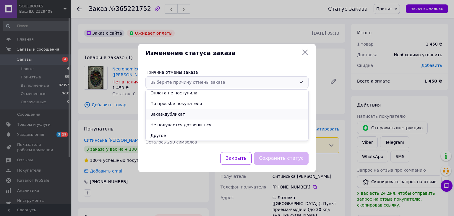
click at [178, 113] on li "Заказ-дубликат" at bounding box center [227, 114] width 162 height 11
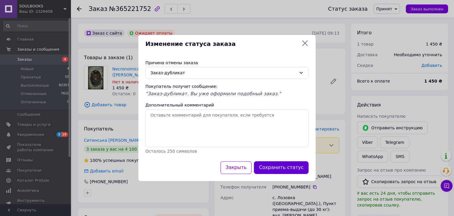
click at [297, 168] on button "Сохранить статус" at bounding box center [281, 167] width 55 height 13
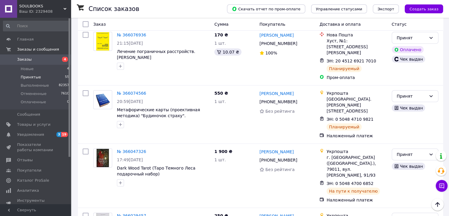
scroll to position [1881, 0]
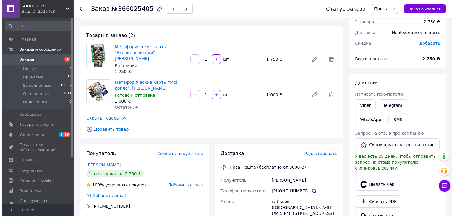
scroll to position [17, 0]
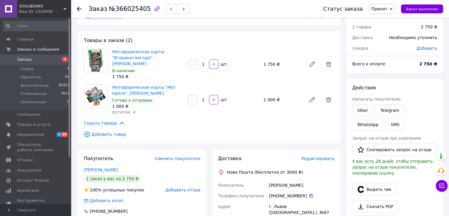
click at [323, 156] on span "Редактировать" at bounding box center [318, 158] width 33 height 5
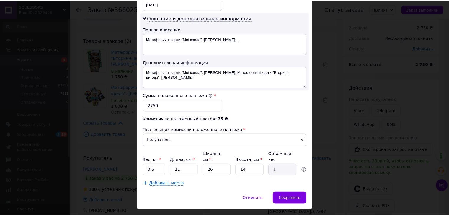
scroll to position [299, 0]
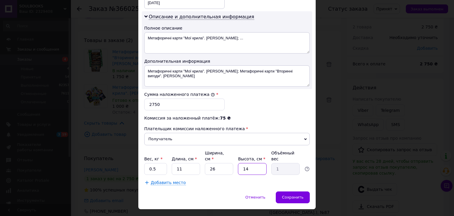
drag, startPoint x: 248, startPoint y: 157, endPoint x: 241, endPoint y: 158, distance: 7.5
click at [241, 163] on input "14" at bounding box center [252, 169] width 28 height 12
type input "7"
type input "0.5"
type input "7"
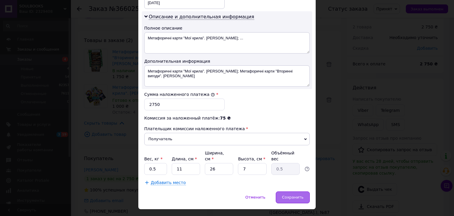
click at [286, 195] on span "Сохранить" at bounding box center [293, 197] width 22 height 4
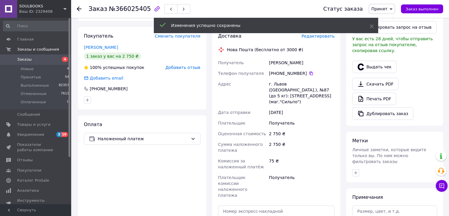
scroll to position [165, 0]
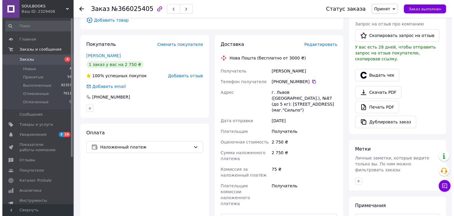
scroll to position [106, 0]
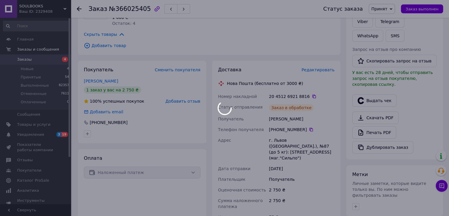
click at [377, 94] on div at bounding box center [224, 108] width 449 height 216
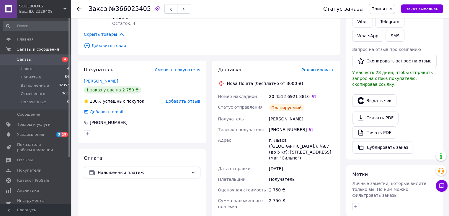
click at [377, 94] on button "Выдать чек" at bounding box center [374, 100] width 44 height 12
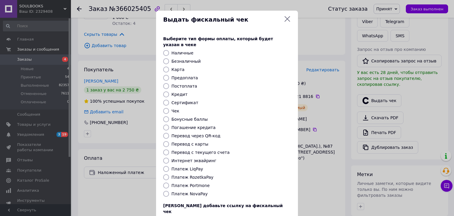
click at [181, 191] on label "Платеж NovaPay" at bounding box center [189, 193] width 36 height 5
click at [169, 191] on input "Платеж NovaPay" at bounding box center [166, 194] width 6 height 6
radio input "true"
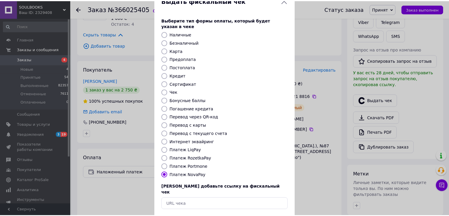
scroll to position [30, 0]
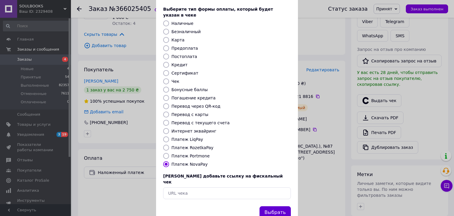
click at [263, 206] on button "Выбрать" at bounding box center [274, 212] width 31 height 13
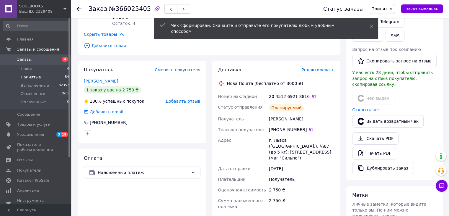
click at [24, 77] on span "Принятые" at bounding box center [31, 76] width 20 height 5
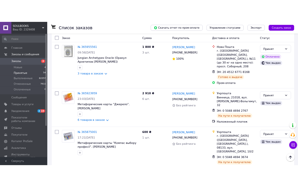
scroll to position [2393, 0]
